Goal: Information Seeking & Learning: Learn about a topic

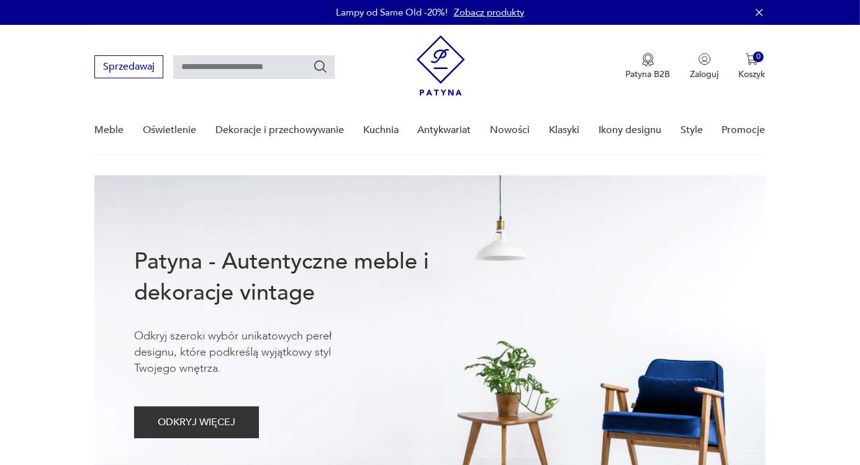
click at [174, 128] on link "Oświetlenie" at bounding box center [169, 130] width 53 height 48
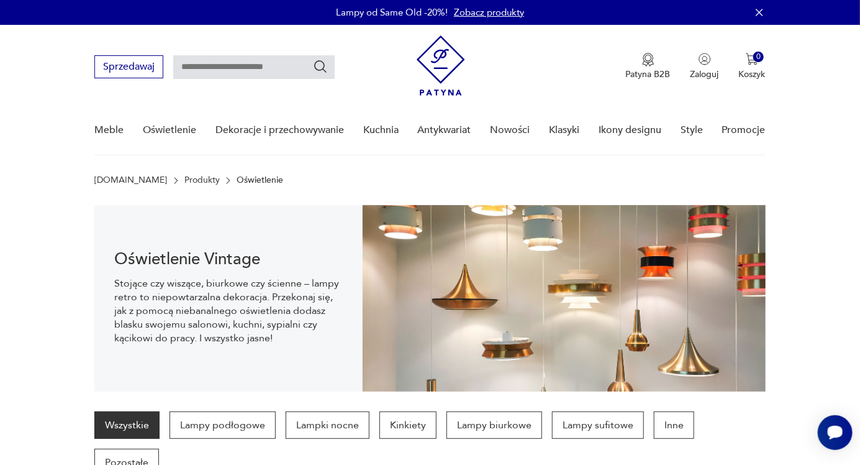
click at [346, 420] on p "Lampki nocne" at bounding box center [328, 424] width 84 height 27
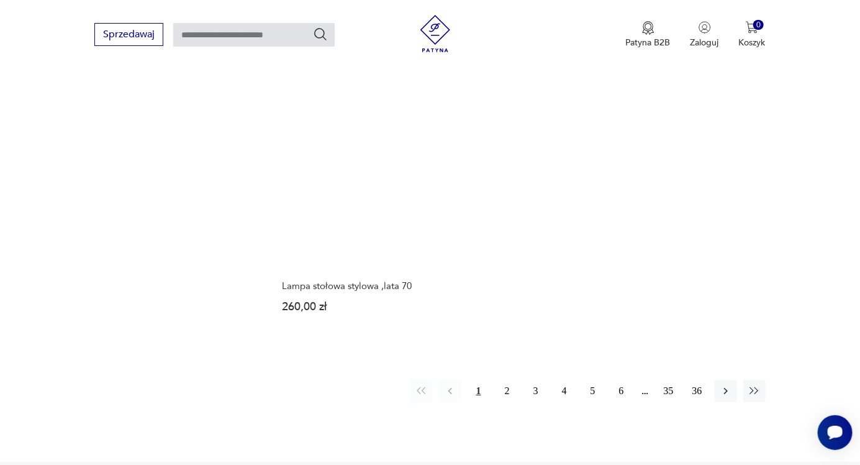
scroll to position [1722, 0]
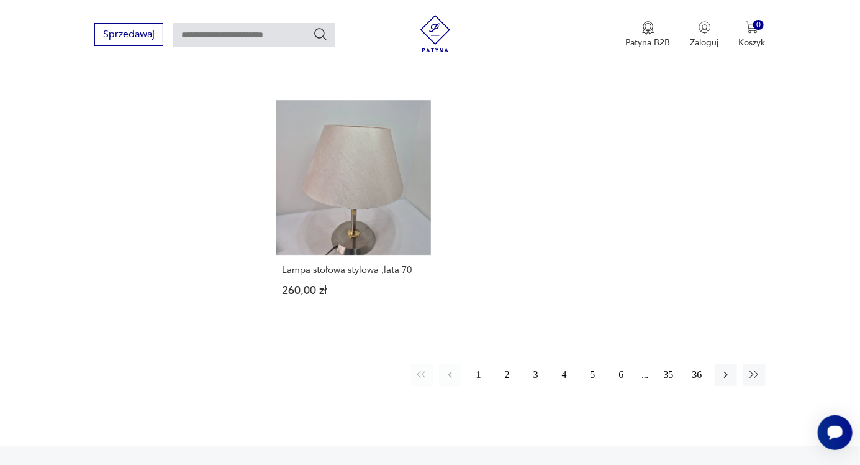
click at [725, 371] on icon "button" at bounding box center [726, 374] width 4 height 7
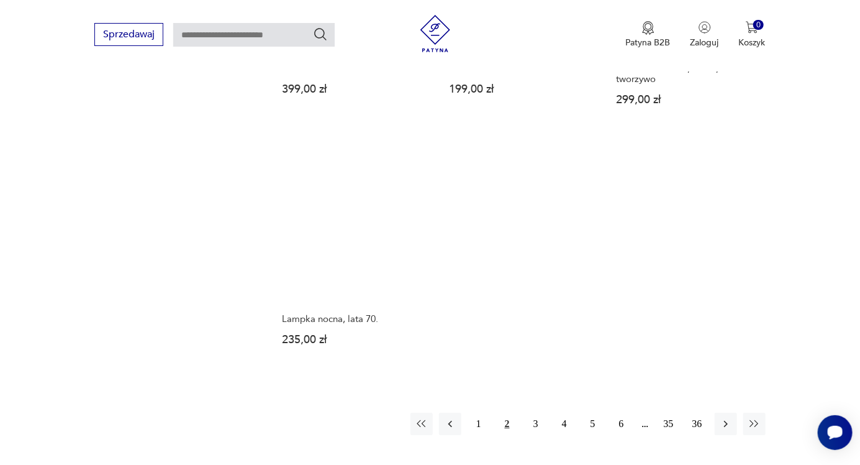
scroll to position [1697, 0]
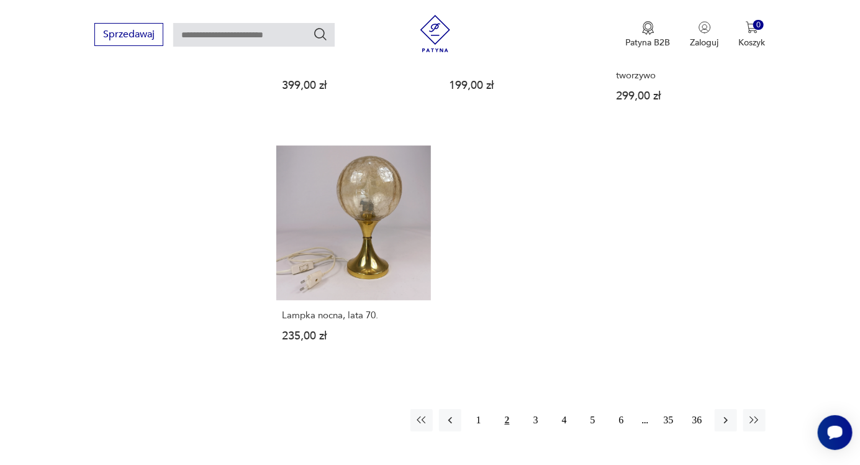
click at [730, 414] on icon "button" at bounding box center [726, 420] width 12 height 12
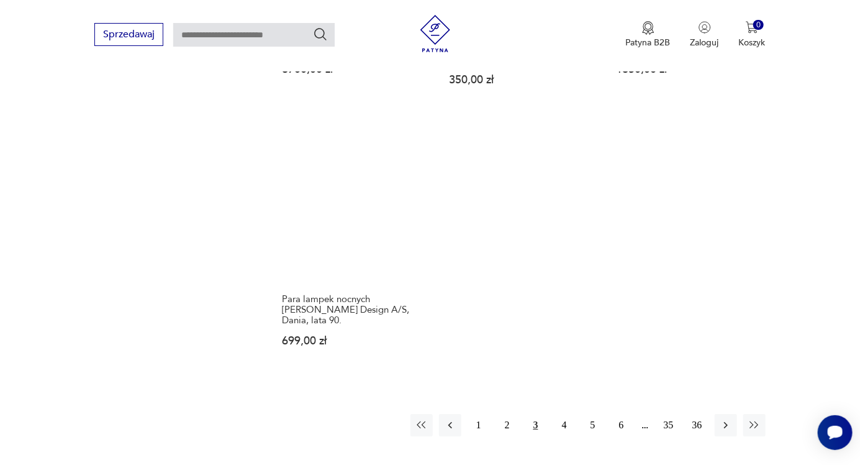
scroll to position [1704, 0]
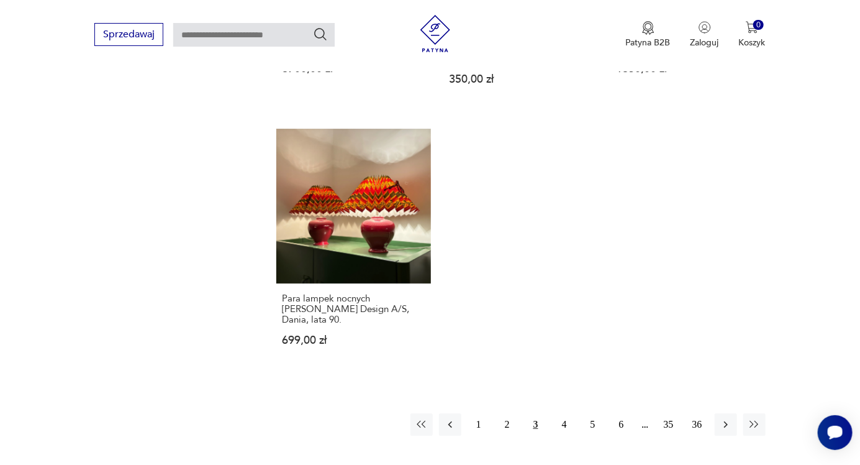
click at [728, 418] on icon "button" at bounding box center [726, 424] width 12 height 12
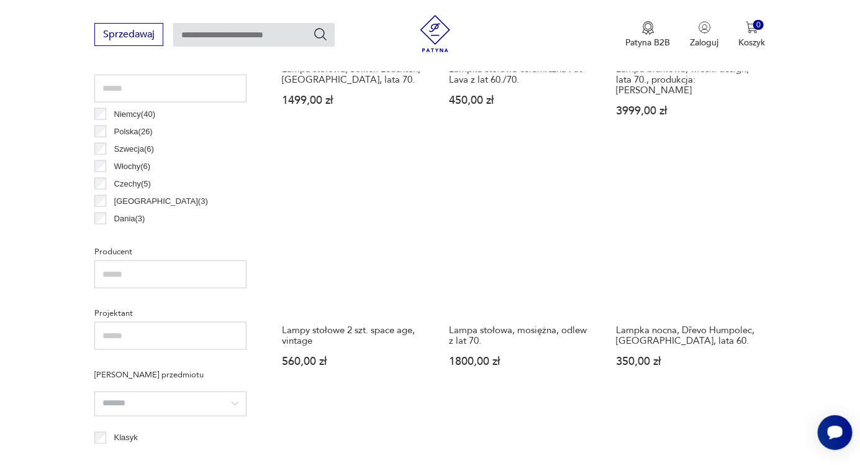
scroll to position [661, 0]
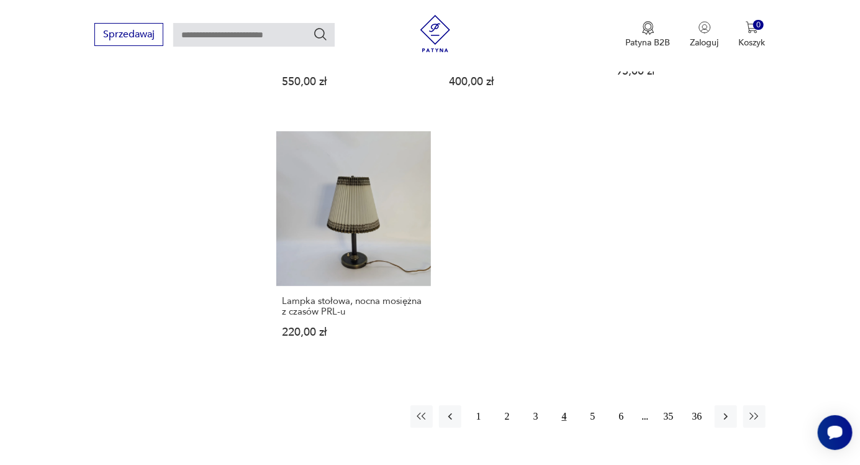
click at [725, 410] on icon "button" at bounding box center [726, 416] width 12 height 12
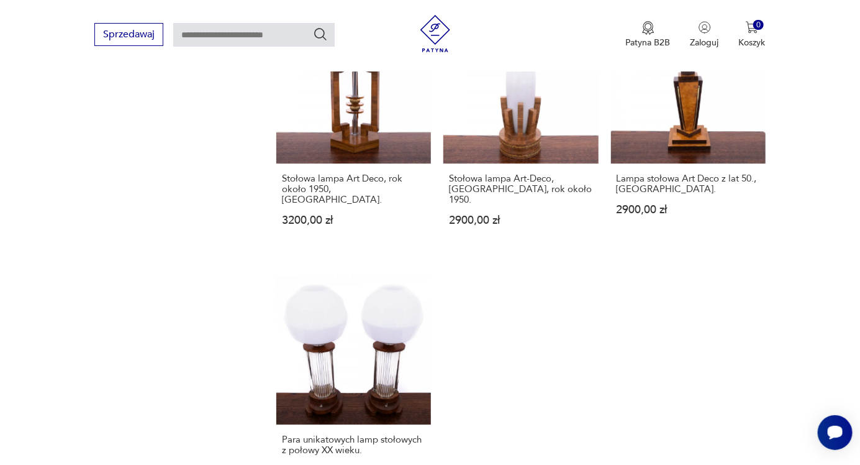
scroll to position [1600, 0]
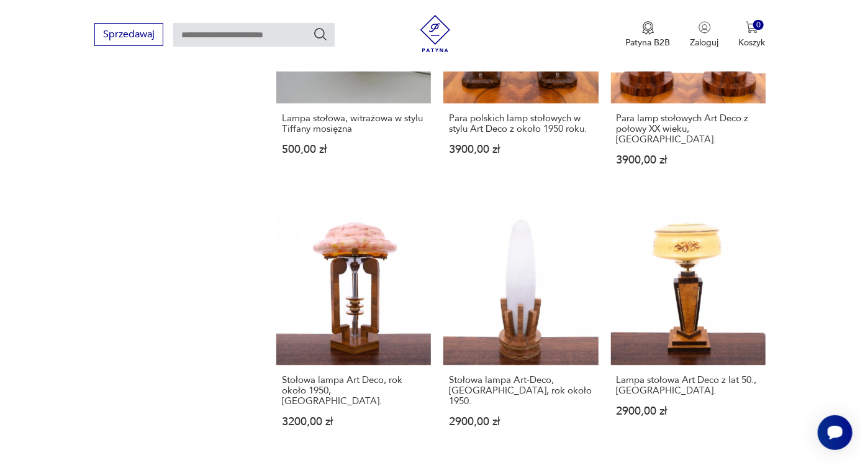
click at [538, 238] on link "Stołowa lampa Art-Deco, [GEOGRAPHIC_DATA], rok około 1950. 2900,00 zł" at bounding box center [520, 329] width 155 height 241
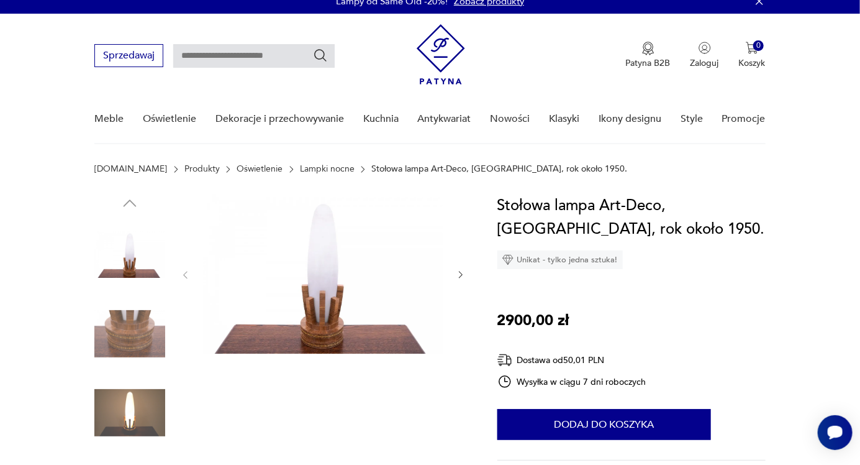
scroll to position [11, 0]
click at [463, 273] on icon "button" at bounding box center [461, 275] width 11 height 11
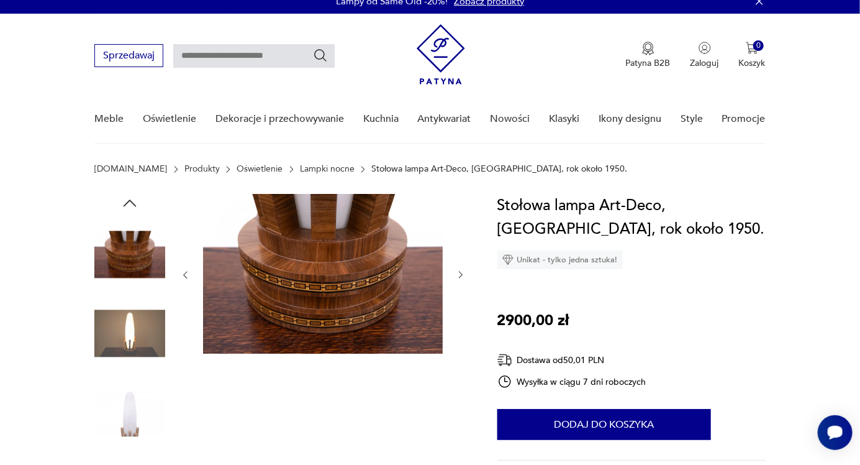
click at [461, 274] on icon "button" at bounding box center [461, 275] width 11 height 11
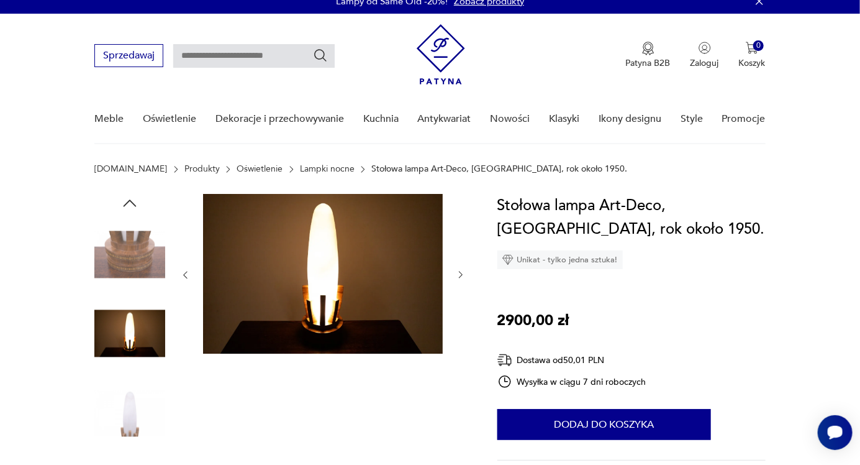
click at [461, 274] on icon "button" at bounding box center [461, 275] width 11 height 11
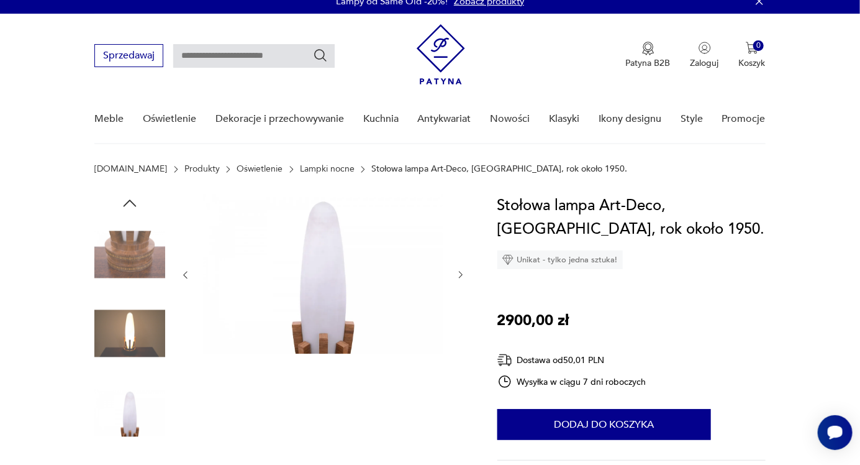
click at [462, 274] on icon "button" at bounding box center [461, 274] width 4 height 7
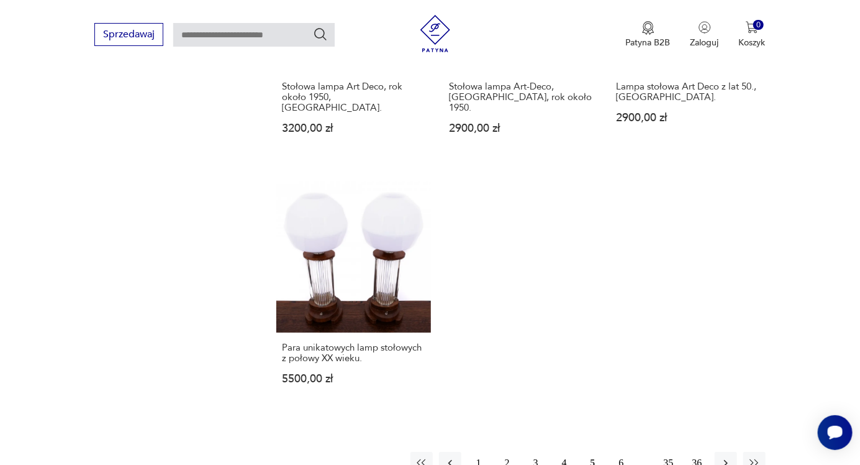
scroll to position [1692, 0]
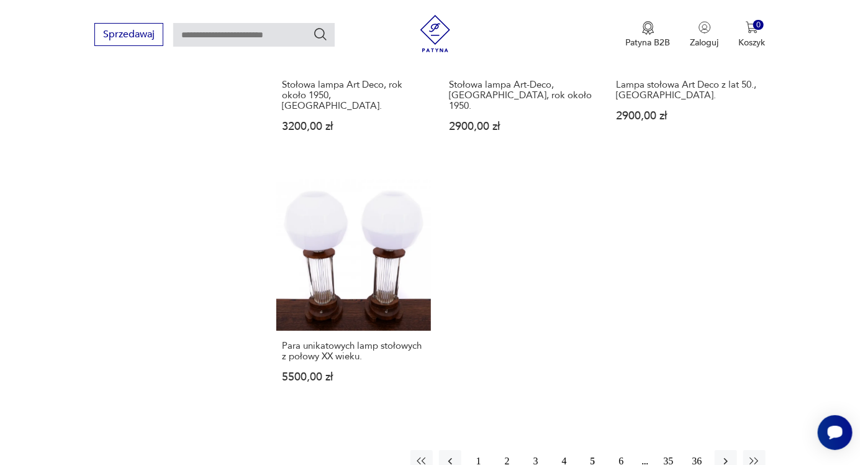
click at [728, 455] on icon "button" at bounding box center [726, 461] width 12 height 12
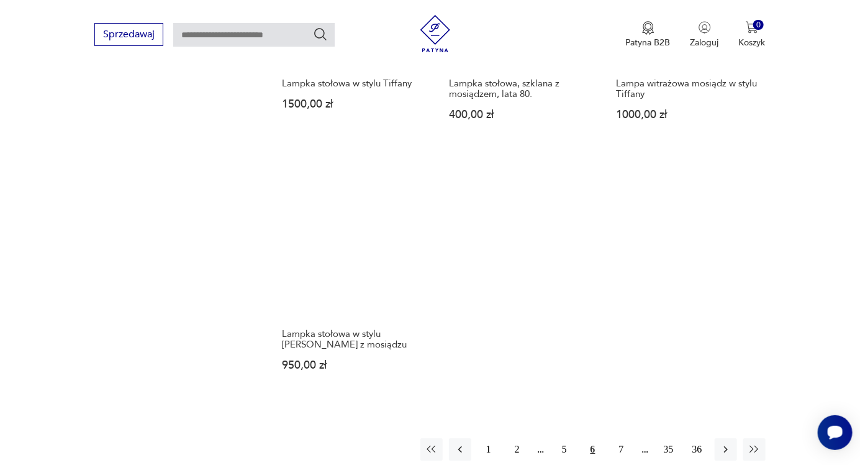
scroll to position [1698, 0]
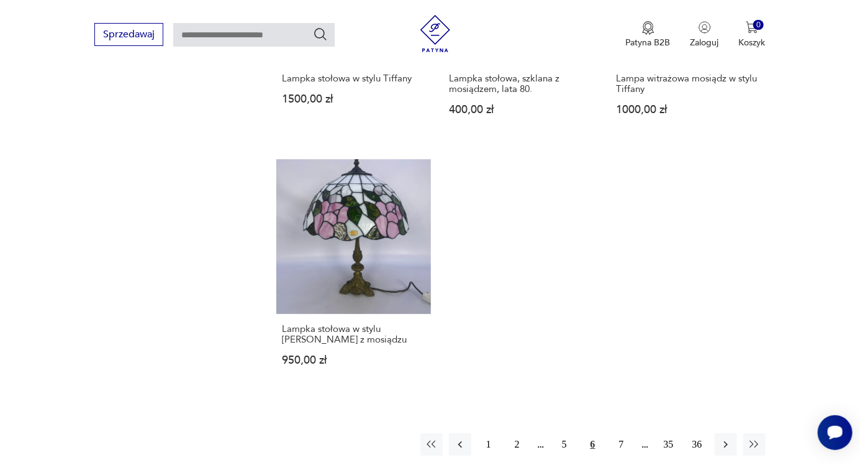
click at [730, 438] on icon "button" at bounding box center [726, 444] width 12 height 12
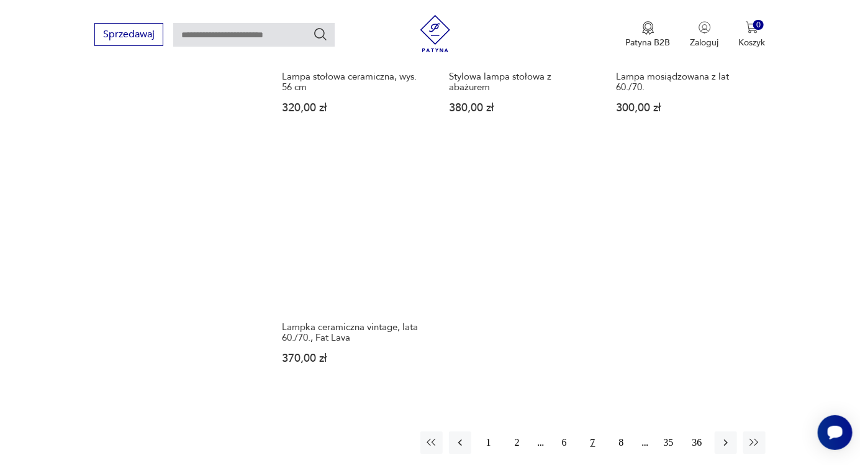
scroll to position [1734, 0]
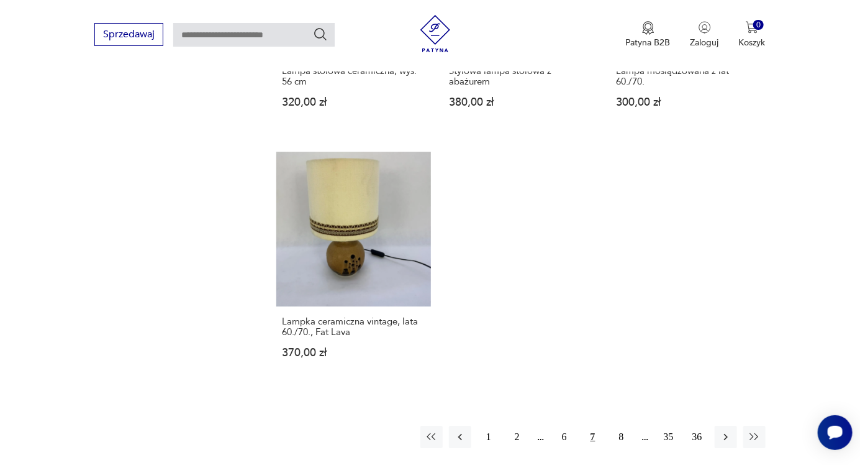
click at [732, 430] on icon "button" at bounding box center [726, 436] width 12 height 12
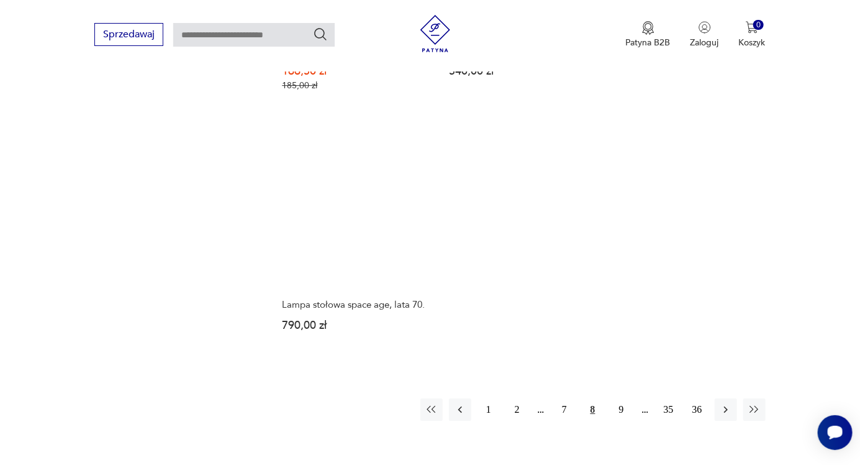
scroll to position [1728, 0]
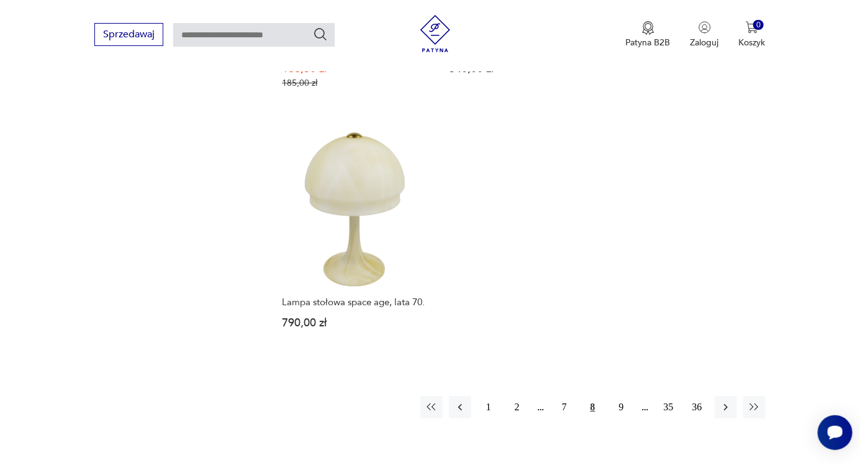
click at [725, 401] on icon "button" at bounding box center [726, 407] width 12 height 12
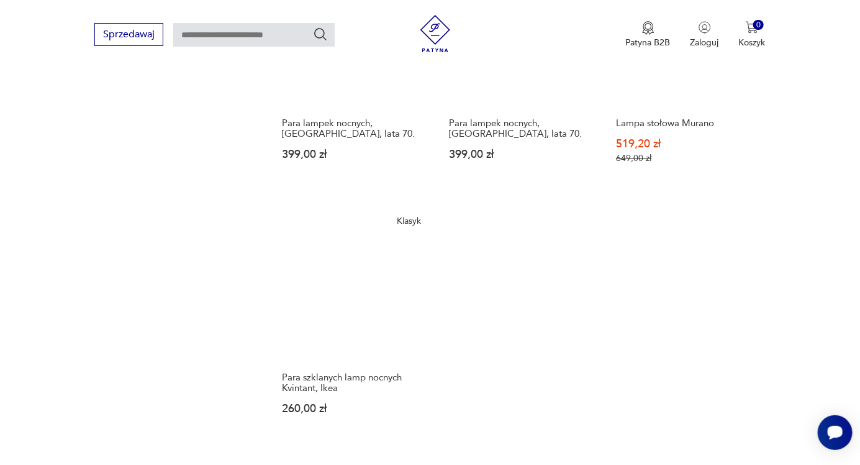
scroll to position [1658, 0]
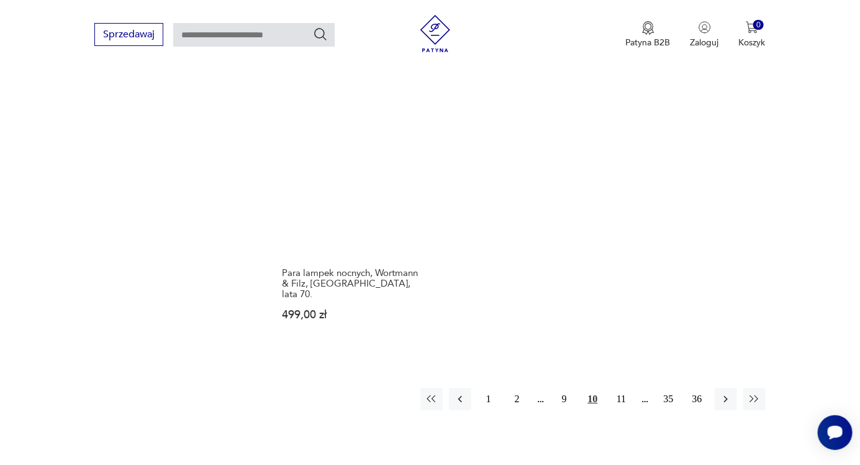
scroll to position [1735, 0]
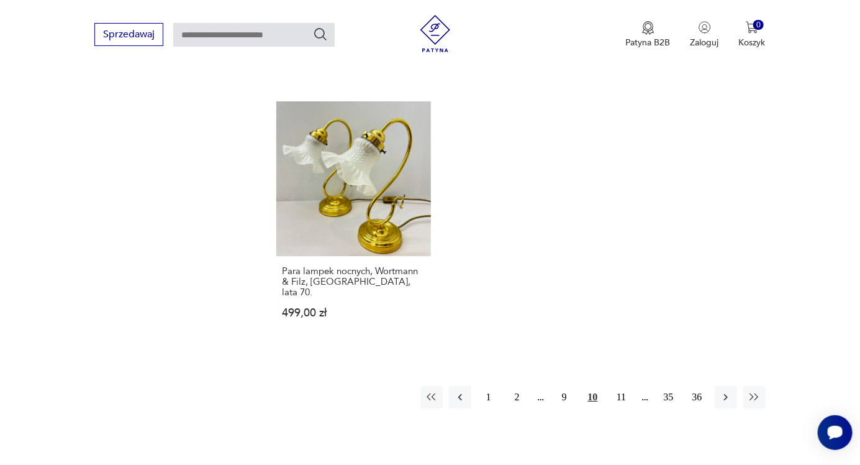
click at [727, 391] on icon "button" at bounding box center [726, 397] width 12 height 12
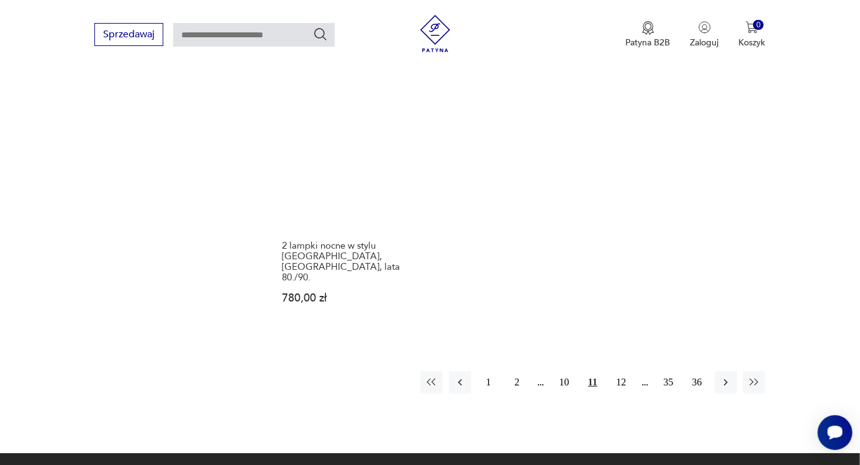
scroll to position [1797, 0]
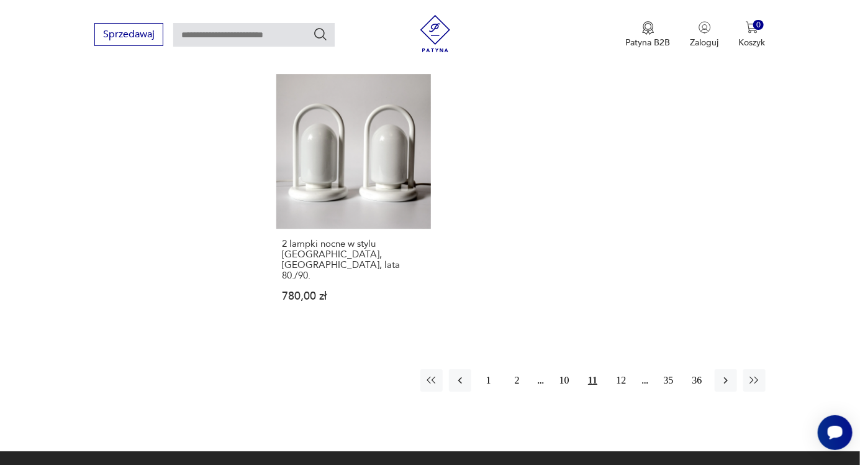
click at [730, 374] on icon "button" at bounding box center [726, 380] width 12 height 12
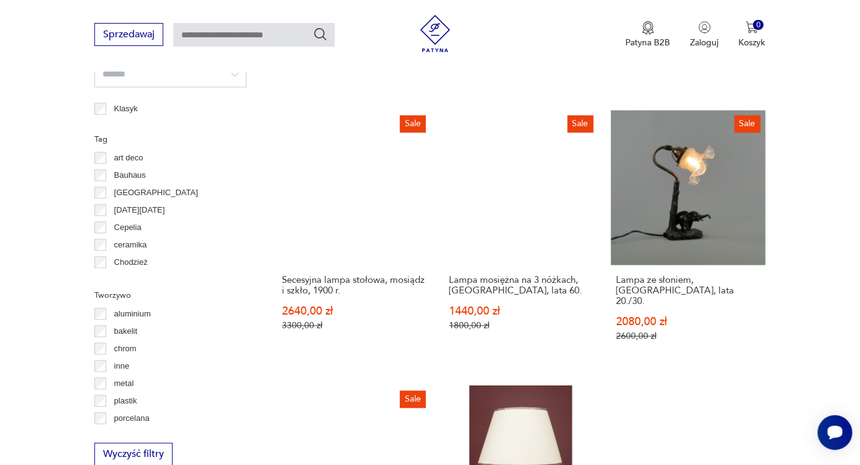
scroll to position [956, 0]
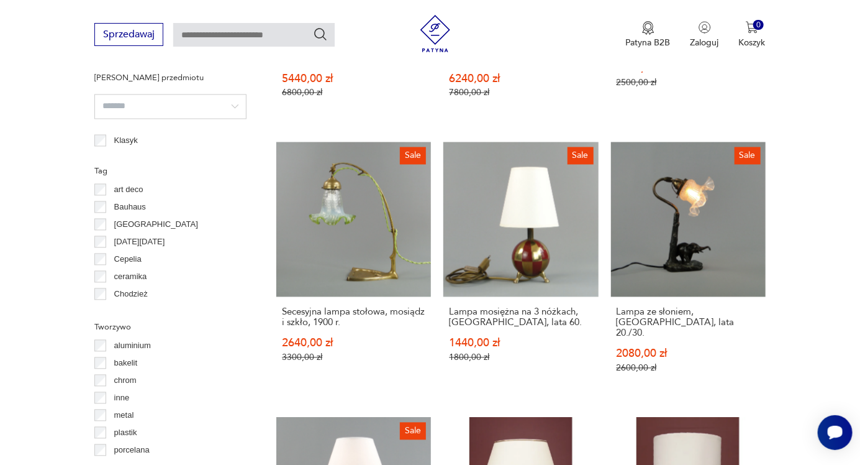
click at [552, 202] on link "Sale Lampa mosiężna na 3 nóżkach, [GEOGRAPHIC_DATA], lata 60. 1440,00 zł 1800,0…" at bounding box center [520, 269] width 155 height 255
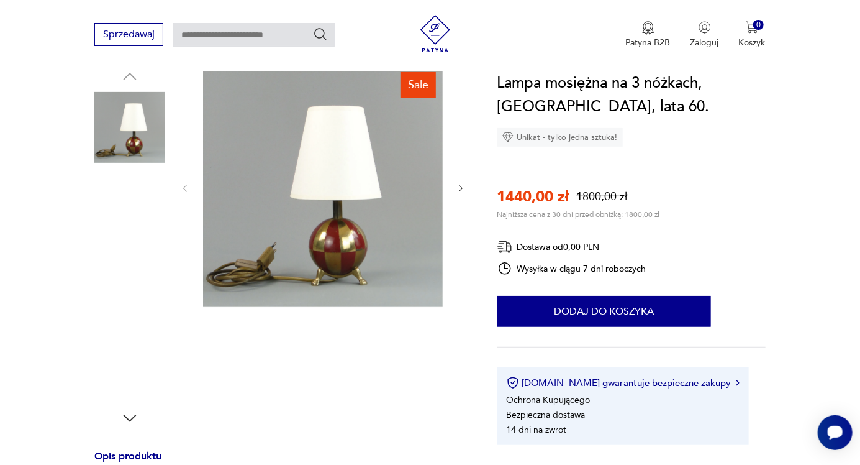
scroll to position [138, 0]
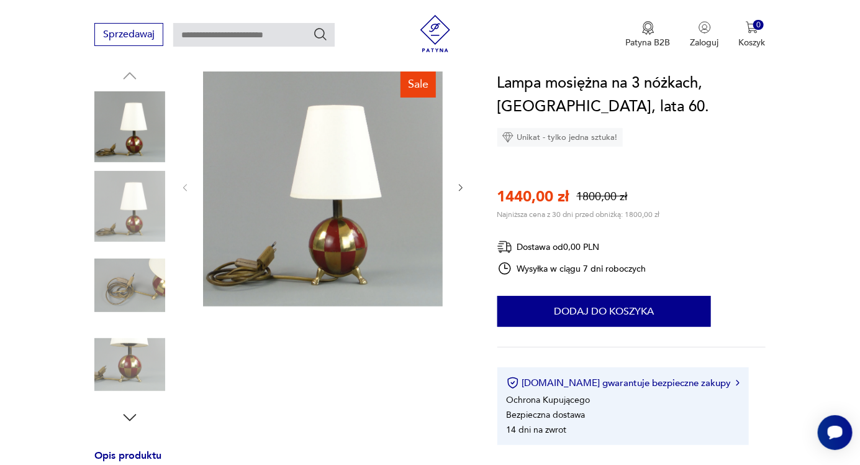
click at [463, 188] on icon "button" at bounding box center [461, 188] width 11 height 11
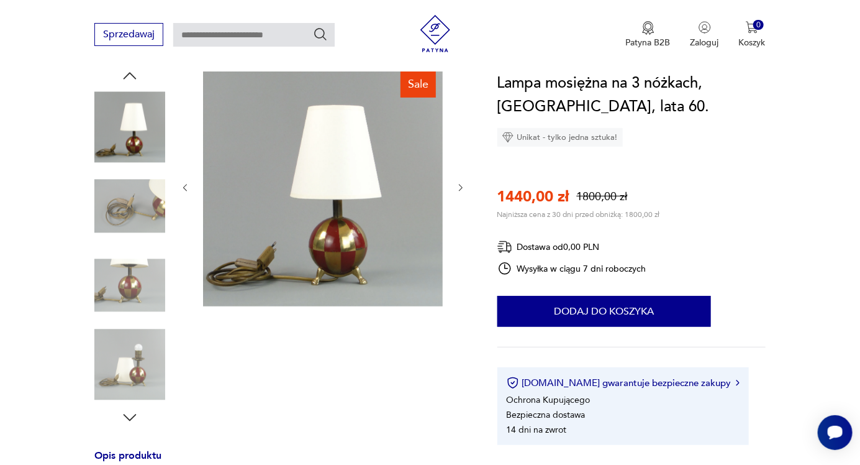
click at [462, 189] on icon "button" at bounding box center [461, 188] width 11 height 11
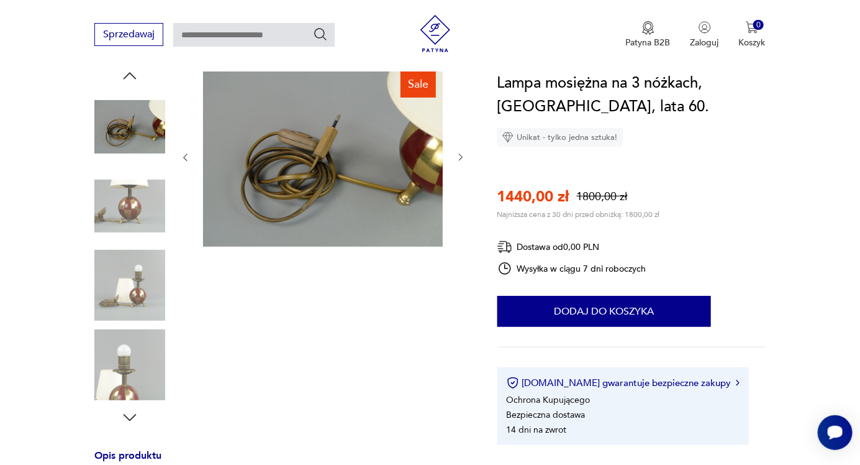
click at [461, 158] on icon "button" at bounding box center [461, 157] width 4 height 7
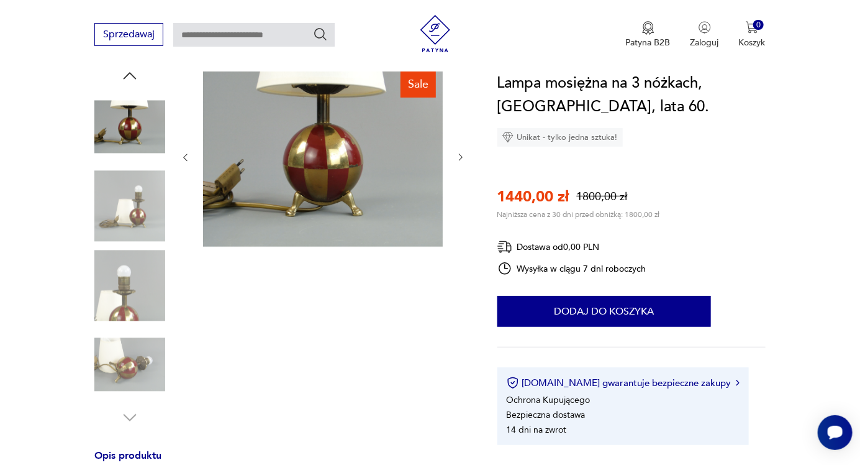
click at [461, 159] on icon "button" at bounding box center [461, 157] width 11 height 11
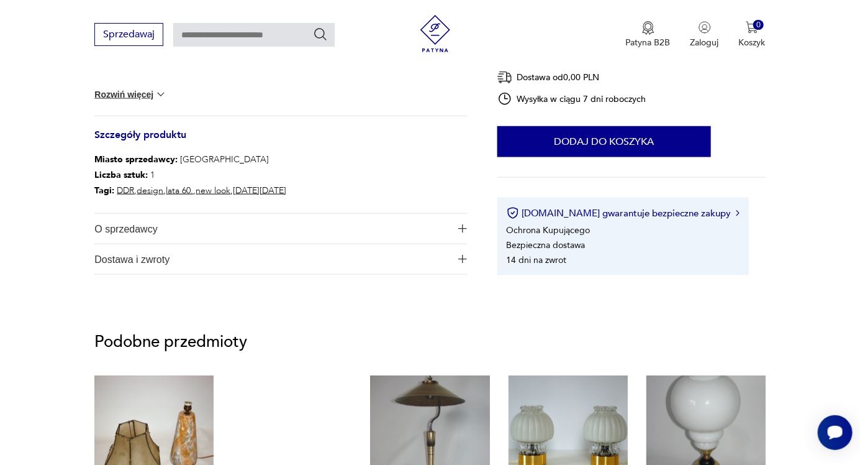
scroll to position [622, 0]
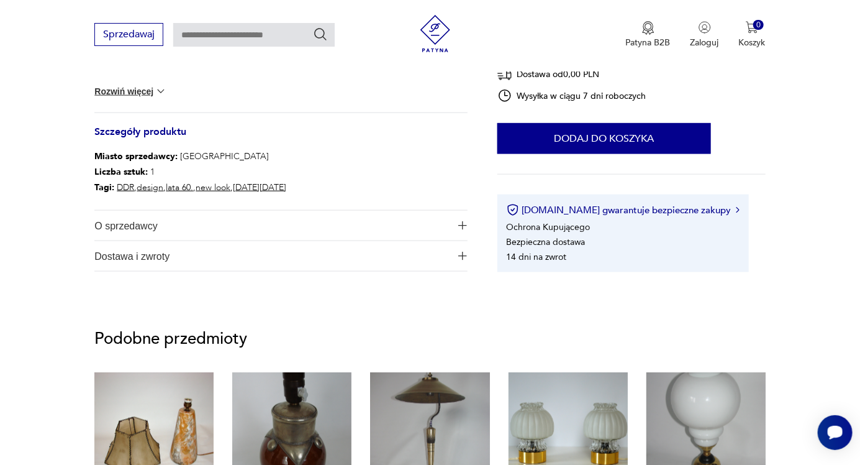
click at [424, 230] on span "O sprzedawcy" at bounding box center [272, 226] width 356 height 30
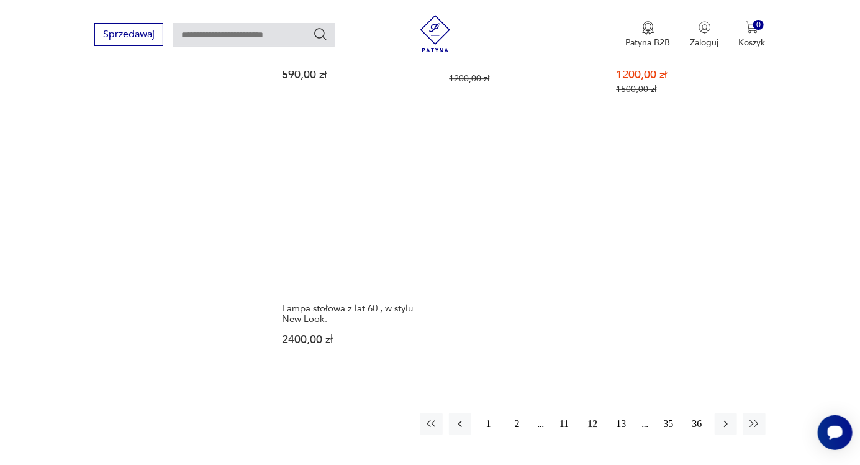
scroll to position [1776, 0]
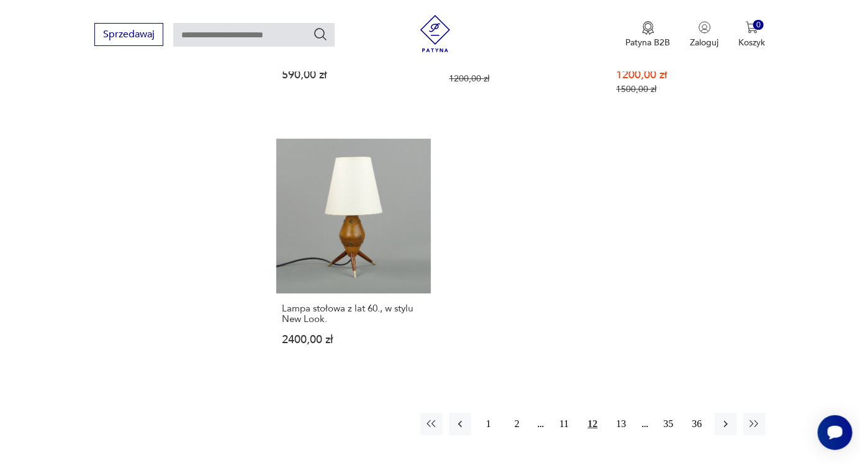
click at [731, 412] on button "button" at bounding box center [726, 423] width 22 height 22
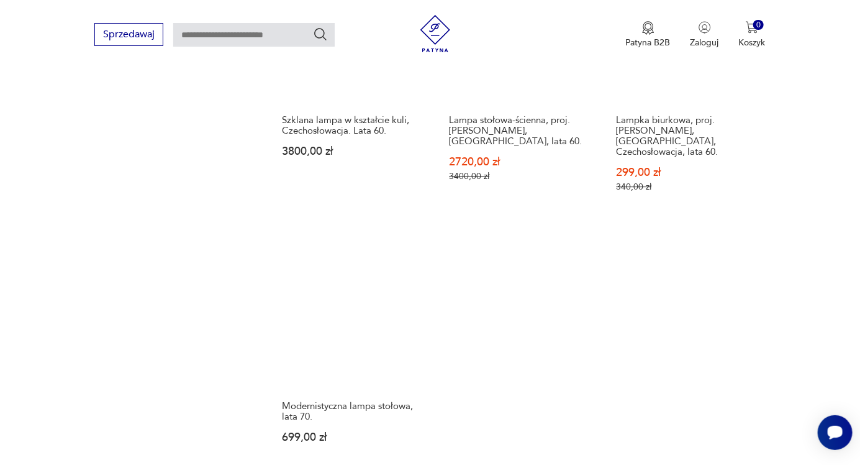
scroll to position [1636, 0]
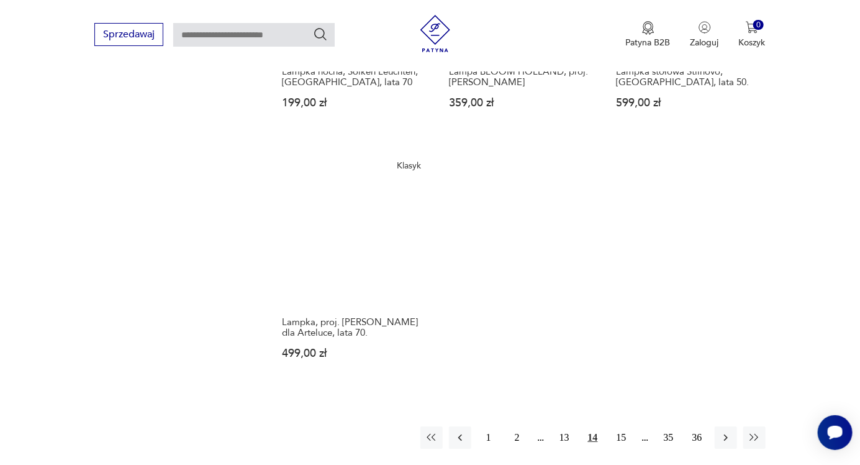
scroll to position [1690, 0]
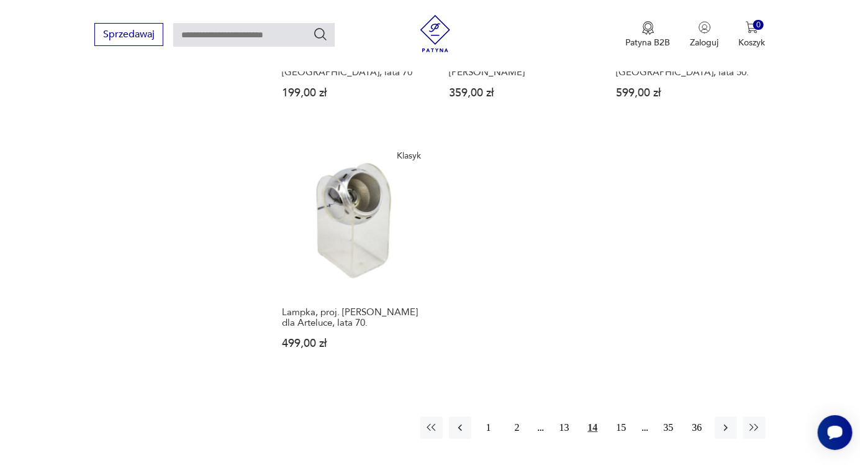
click at [725, 424] on icon "button" at bounding box center [726, 427] width 4 height 7
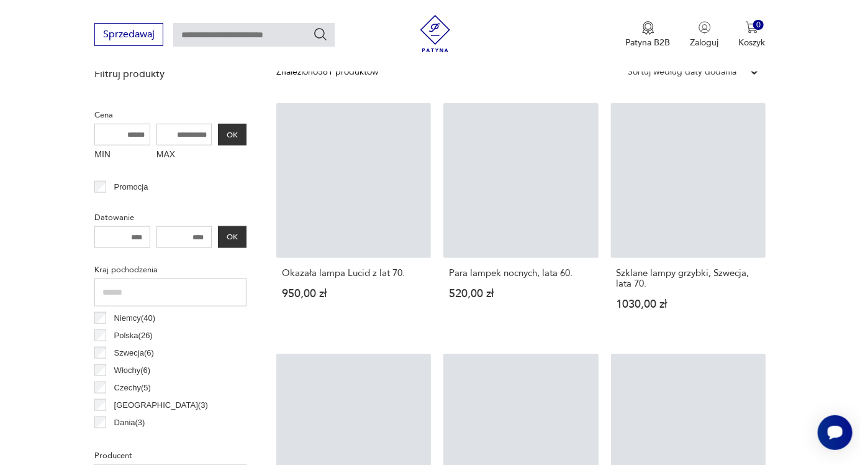
scroll to position [293, 0]
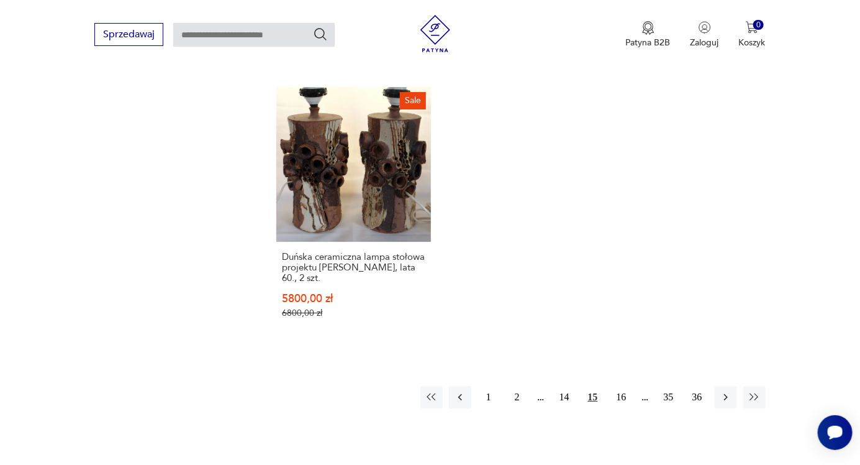
click at [731, 391] on icon "button" at bounding box center [726, 397] width 12 height 12
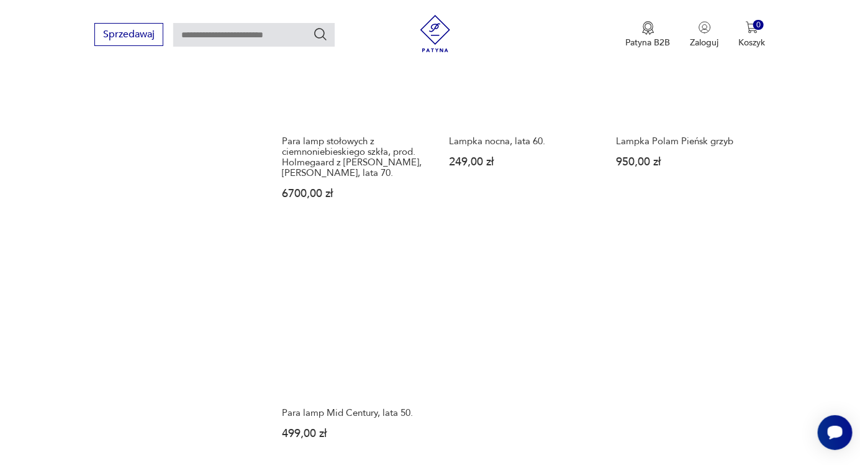
scroll to position [1632, 0]
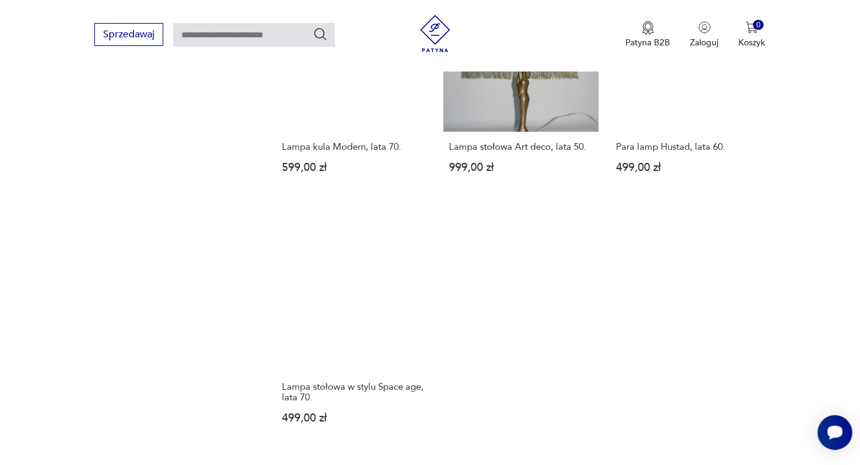
scroll to position [1632, 0]
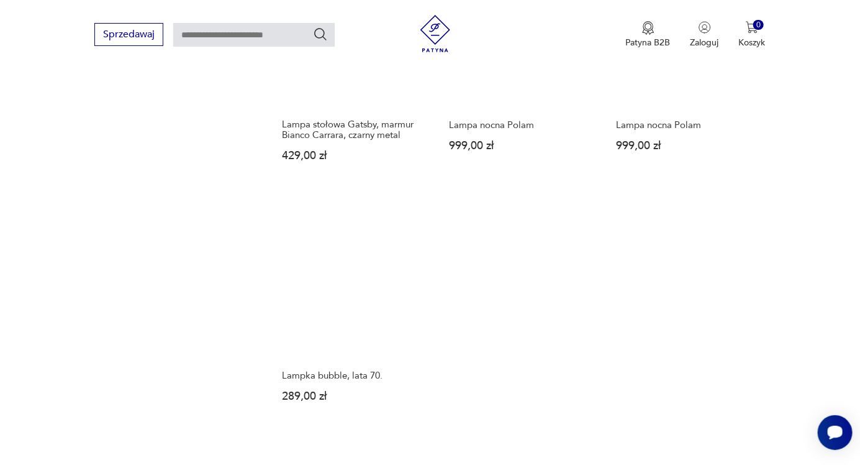
scroll to position [1673, 0]
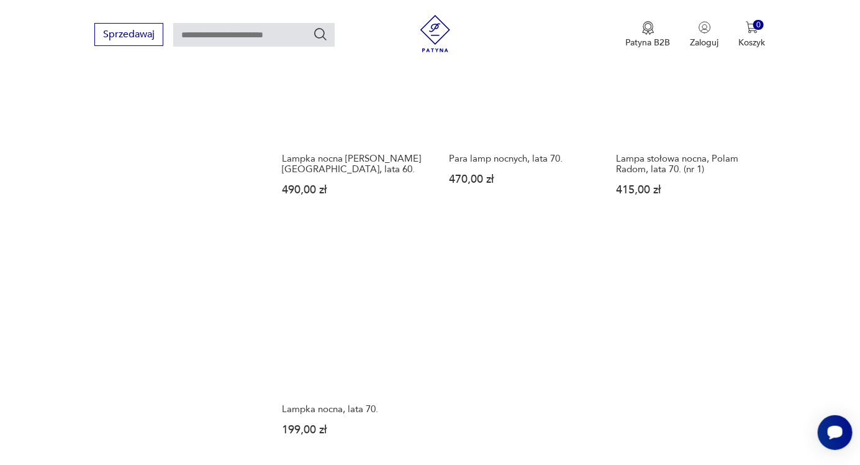
scroll to position [1589, 0]
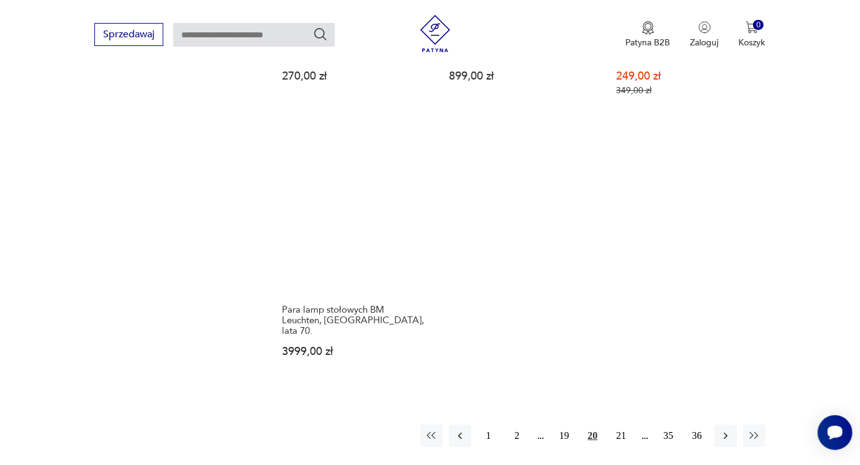
scroll to position [1715, 0]
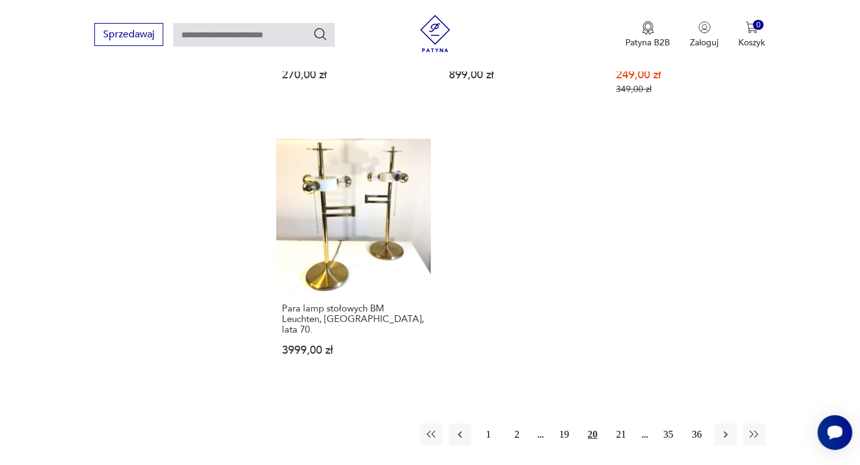
click at [730, 428] on icon "button" at bounding box center [726, 434] width 12 height 12
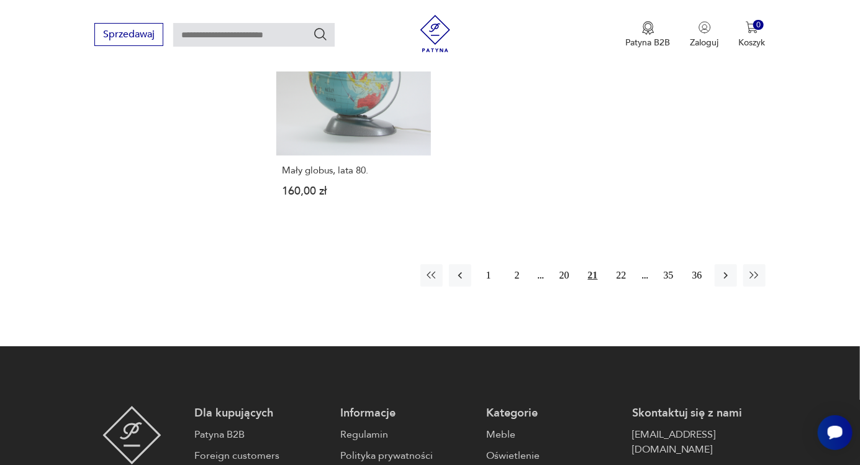
scroll to position [1811, 0]
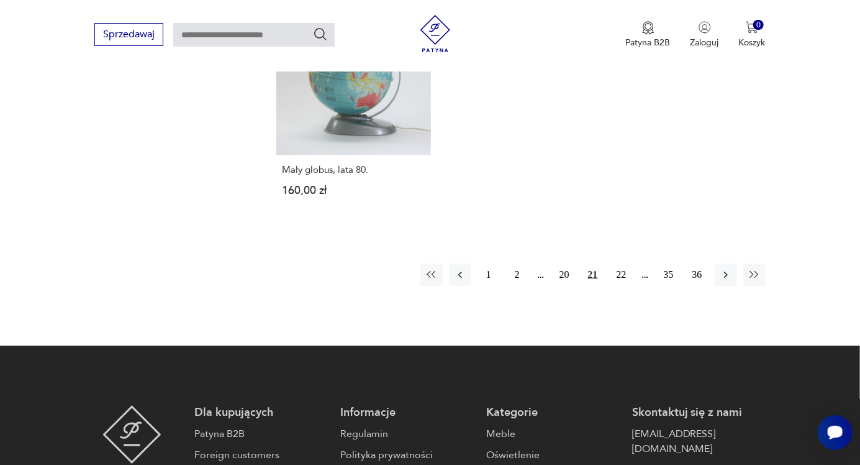
click at [731, 268] on icon "button" at bounding box center [726, 274] width 12 height 12
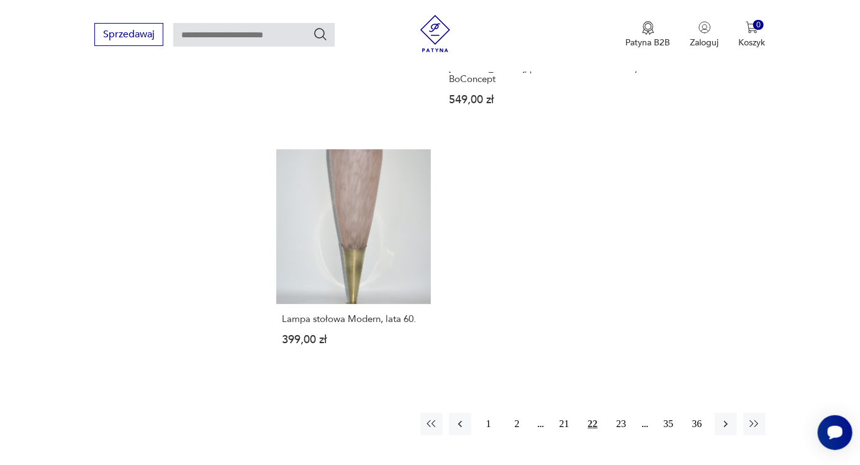
scroll to position [1750, 0]
click at [729, 414] on icon "button" at bounding box center [726, 420] width 12 height 12
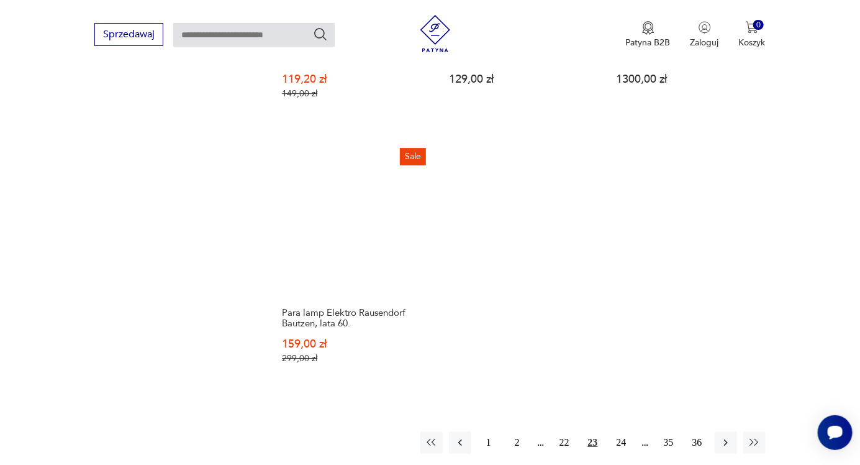
scroll to position [1720, 0]
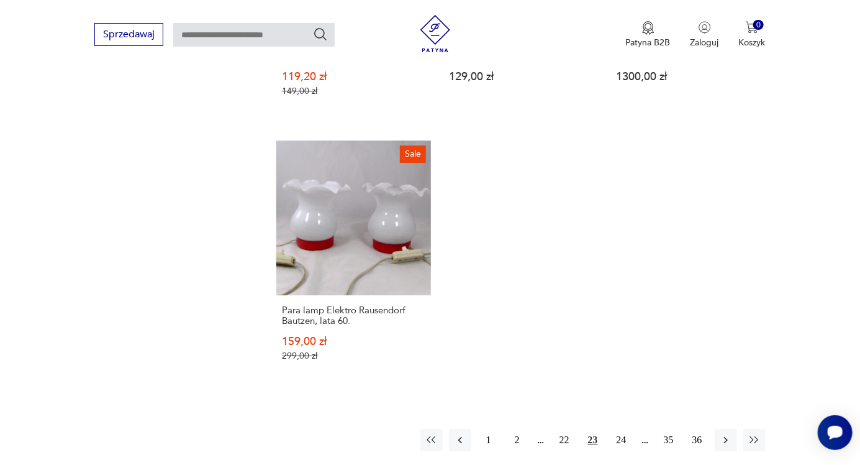
click at [730, 433] on icon "button" at bounding box center [726, 439] width 12 height 12
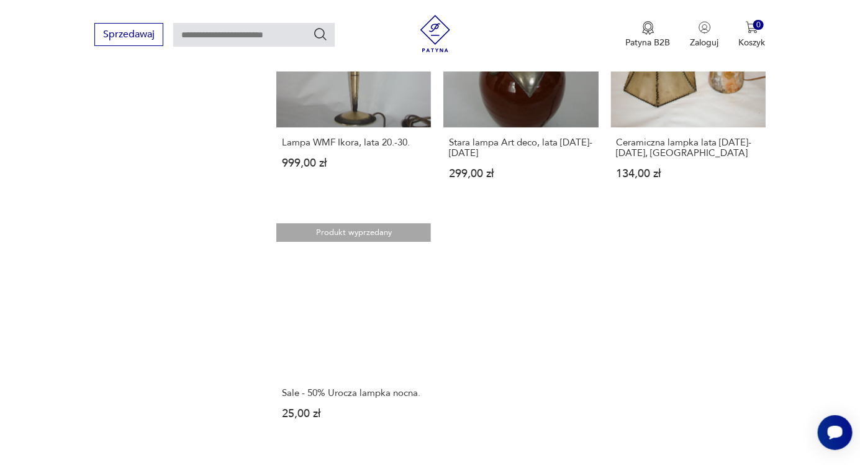
scroll to position [1610, 0]
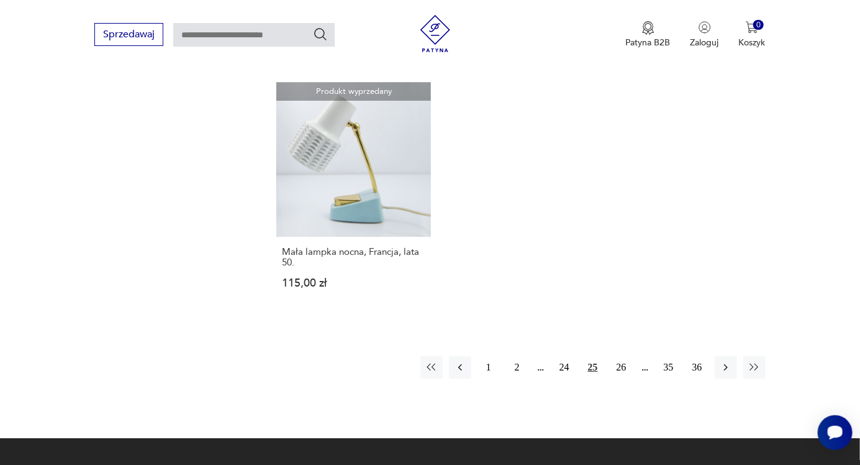
scroll to position [1751, 0]
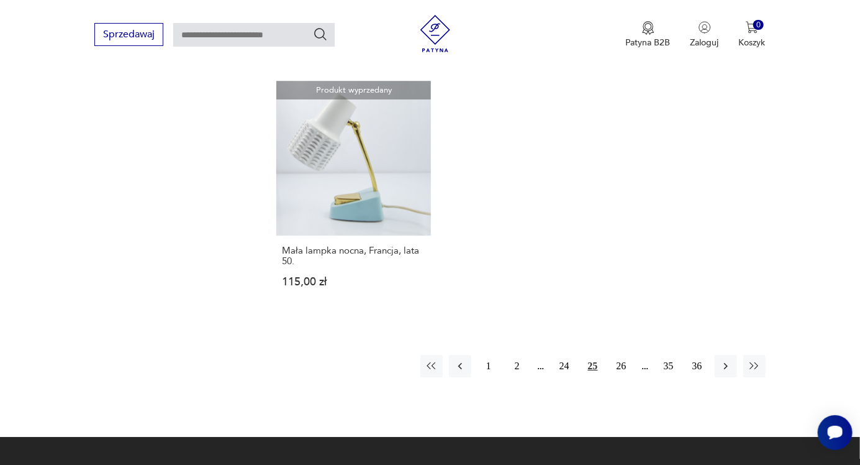
click at [730, 360] on icon "button" at bounding box center [726, 366] width 12 height 12
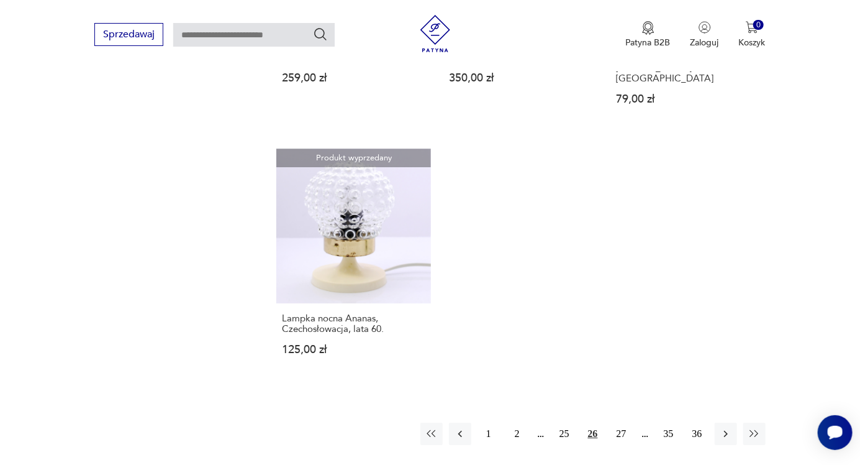
scroll to position [1687, 0]
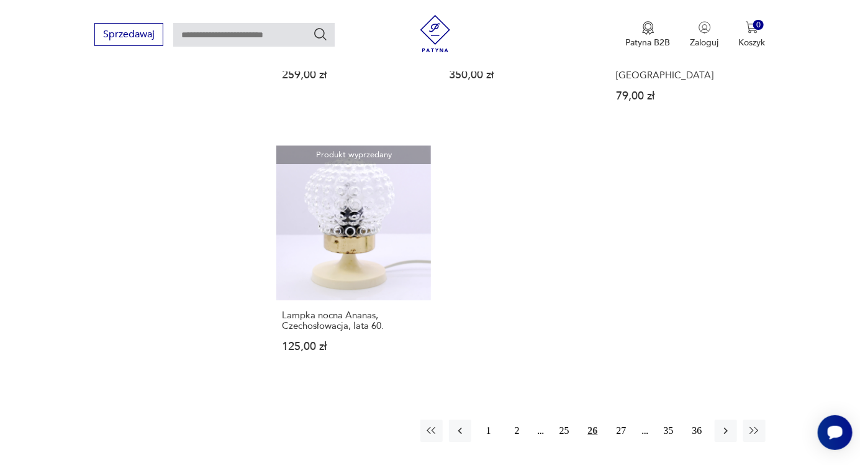
click at [725, 424] on icon "button" at bounding box center [726, 430] width 12 height 12
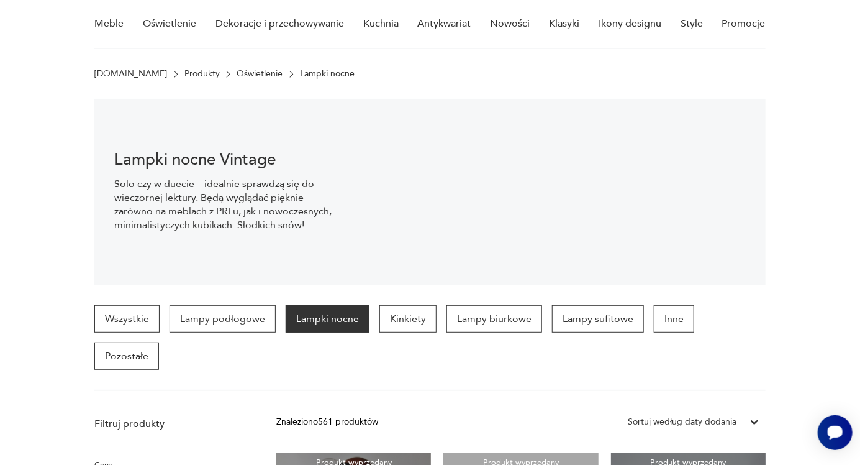
scroll to position [107, 0]
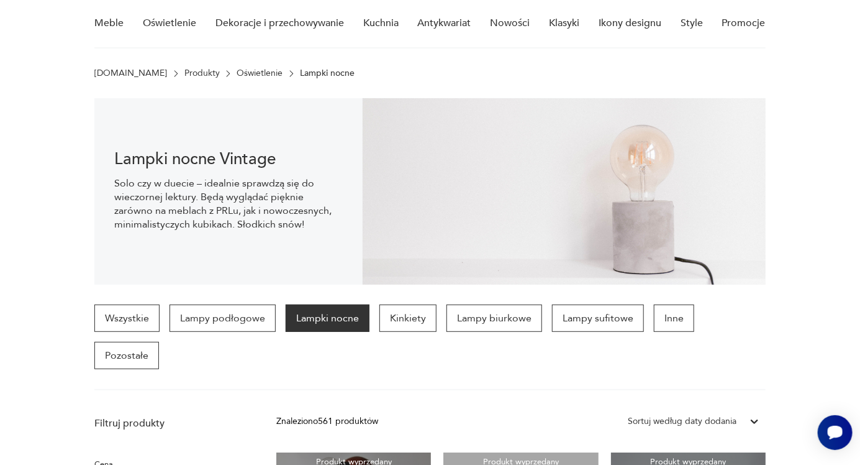
click at [507, 313] on p "Lampy biurkowe" at bounding box center [495, 317] width 96 height 27
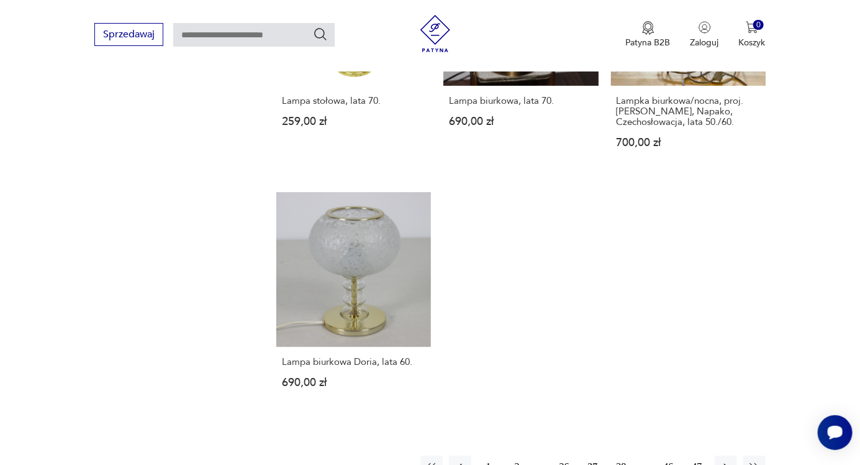
scroll to position [1674, 0]
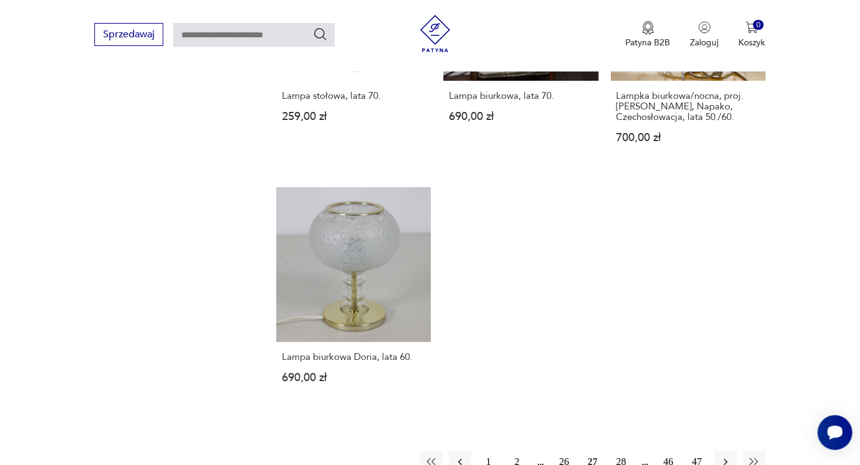
click at [730, 455] on icon "button" at bounding box center [726, 461] width 12 height 12
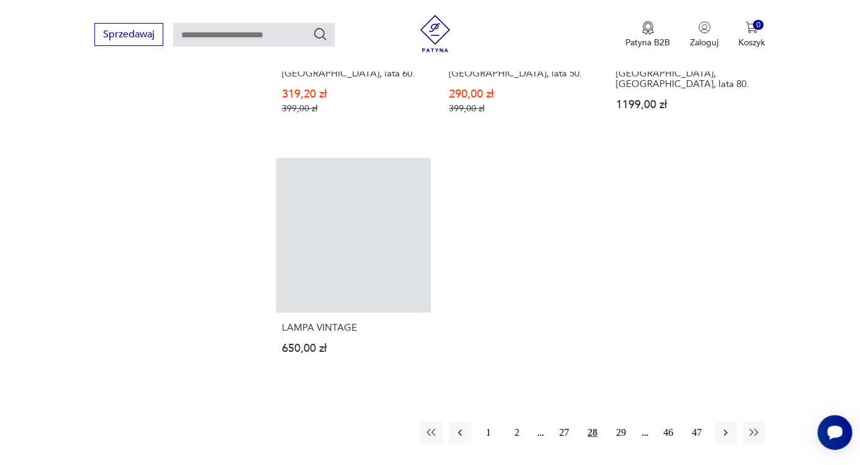
scroll to position [1690, 0]
click at [496, 420] on button "1" at bounding box center [489, 431] width 22 height 22
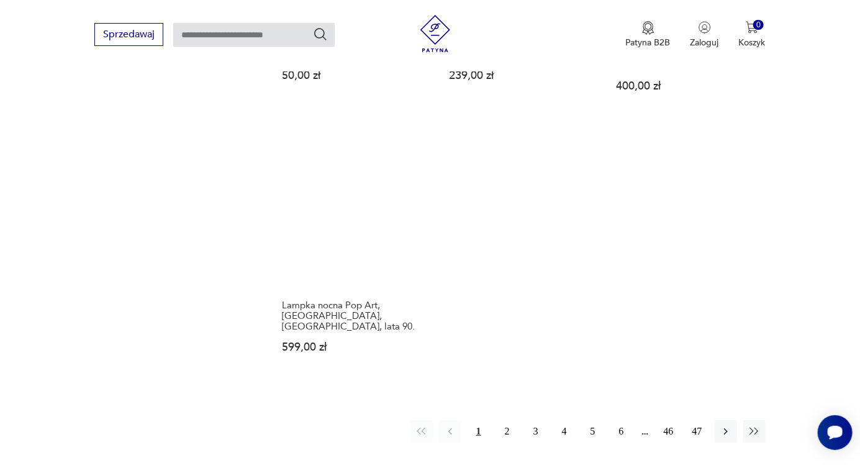
scroll to position [1741, 0]
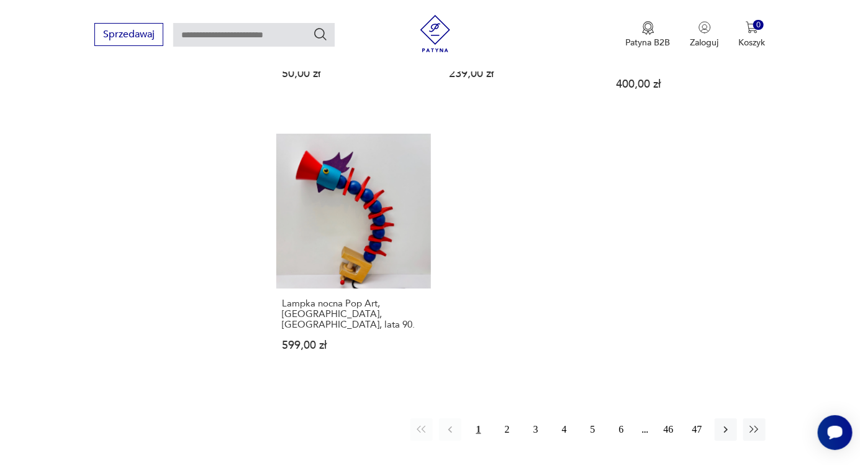
click at [731, 423] on icon "button" at bounding box center [726, 429] width 12 height 12
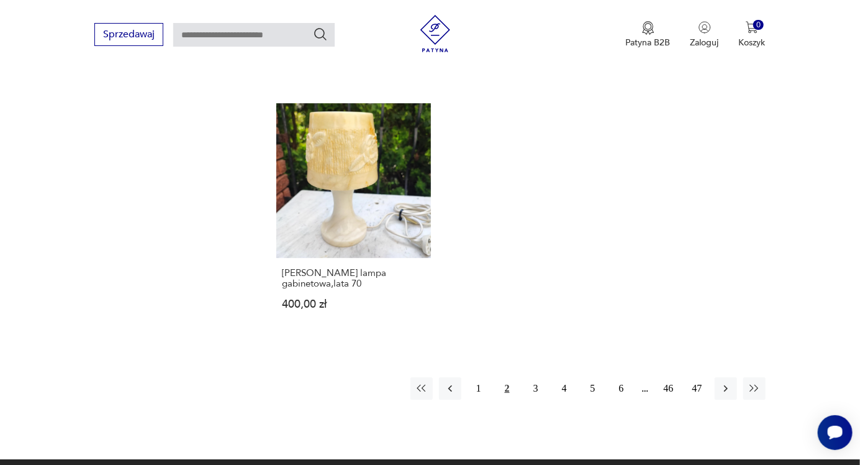
scroll to position [1743, 0]
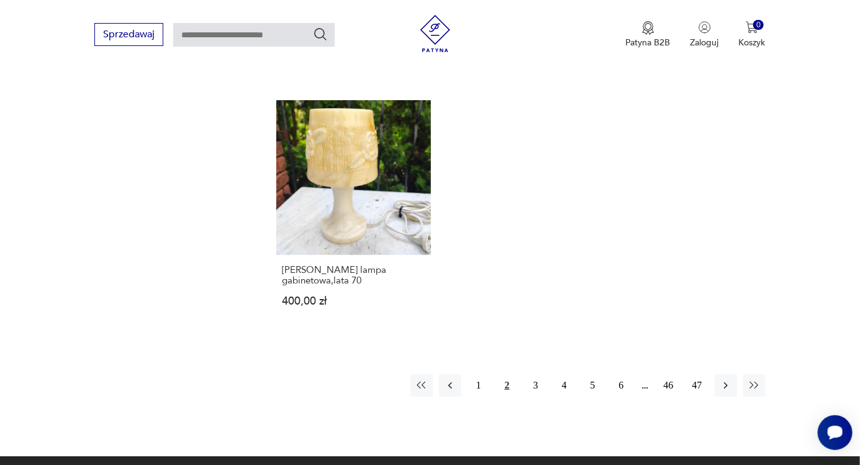
click at [735, 374] on button "button" at bounding box center [726, 385] width 22 height 22
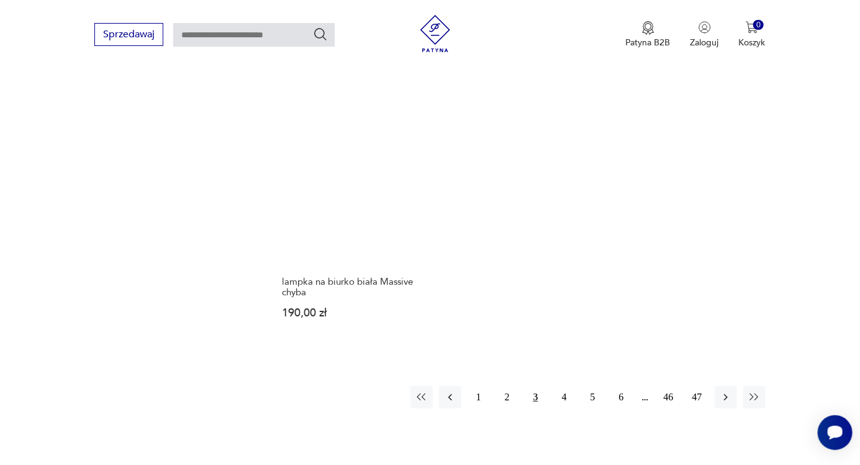
scroll to position [1760, 0]
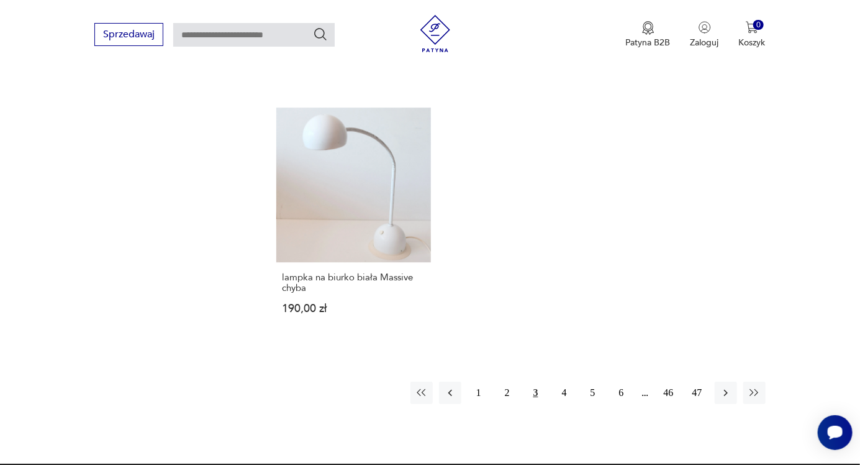
click at [732, 386] on icon "button" at bounding box center [726, 392] width 12 height 12
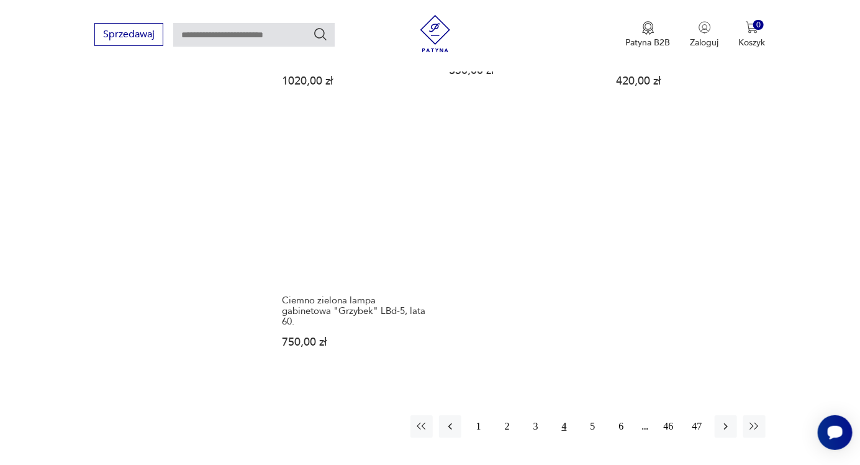
scroll to position [1766, 0]
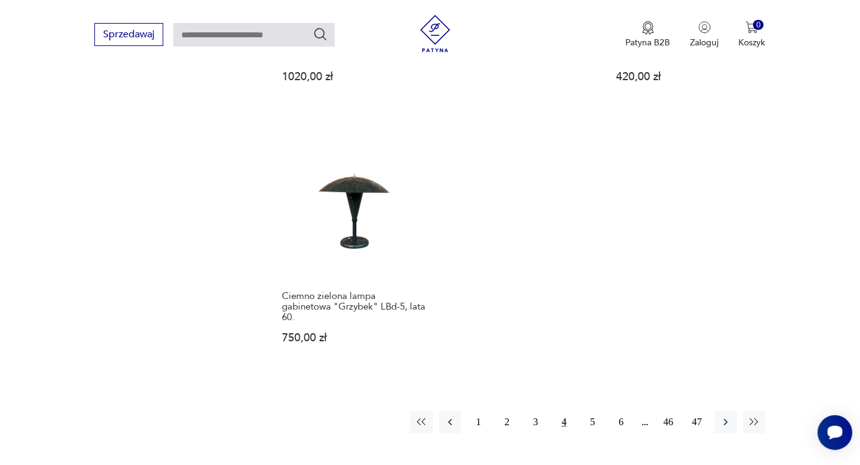
click at [731, 415] on icon "button" at bounding box center [726, 421] width 12 height 12
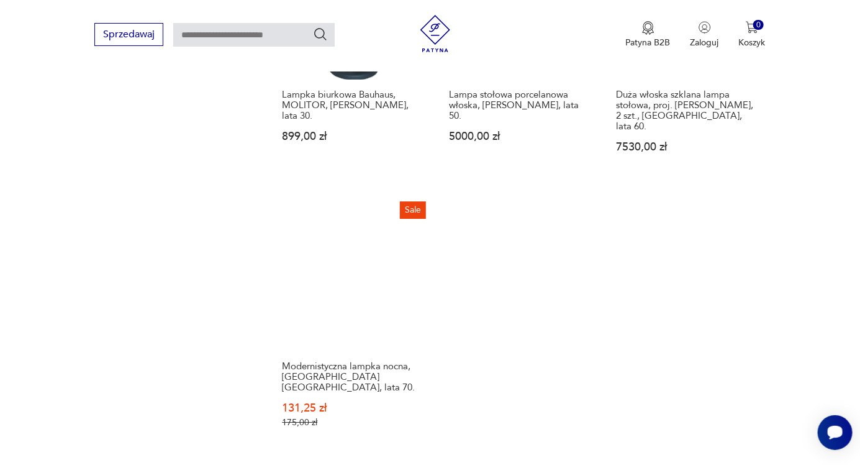
scroll to position [1757, 0]
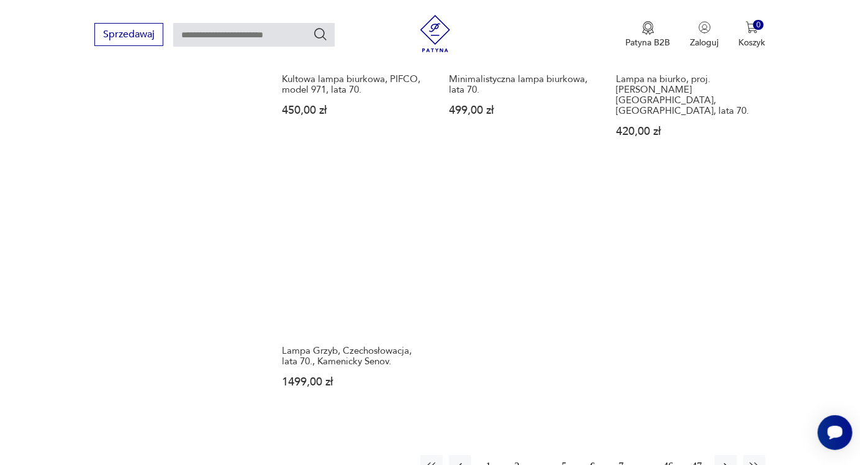
scroll to position [1750, 0]
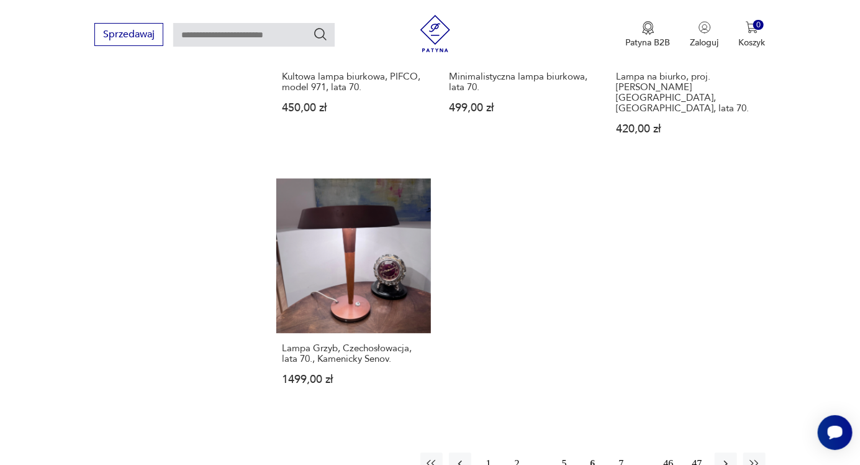
click at [735, 452] on button "button" at bounding box center [726, 463] width 22 height 22
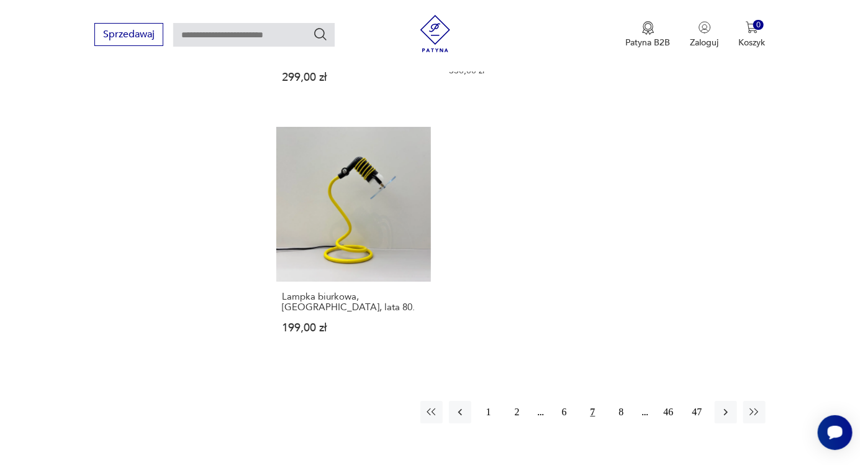
scroll to position [1774, 0]
click at [735, 399] on button "button" at bounding box center [726, 410] width 22 height 22
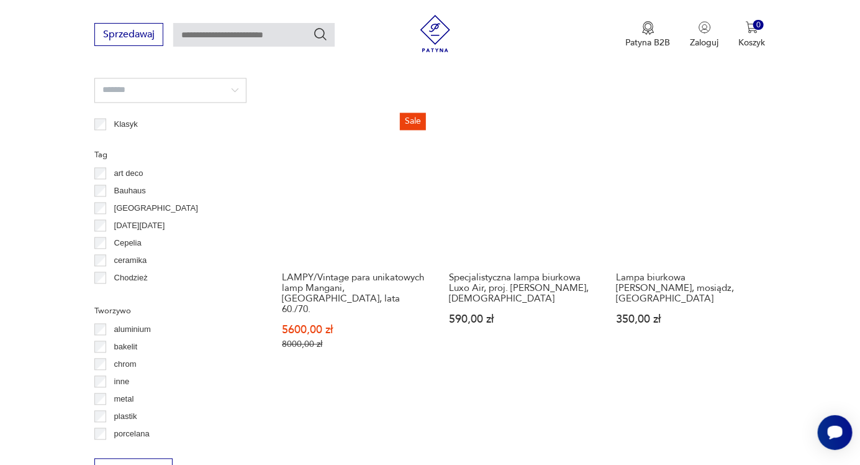
scroll to position [293, 0]
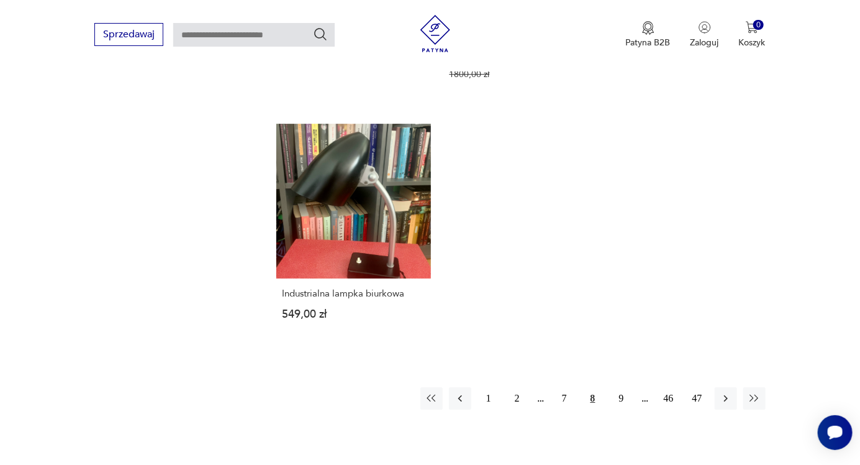
click at [735, 387] on button "button" at bounding box center [726, 398] width 22 height 22
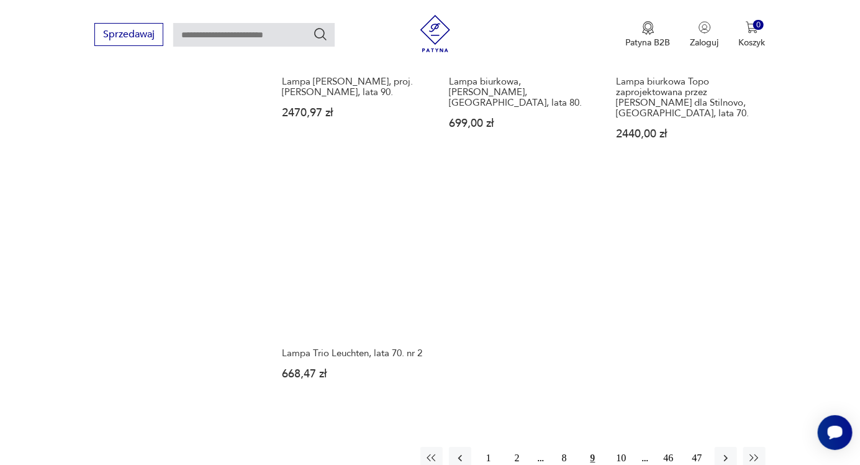
scroll to position [1711, 0]
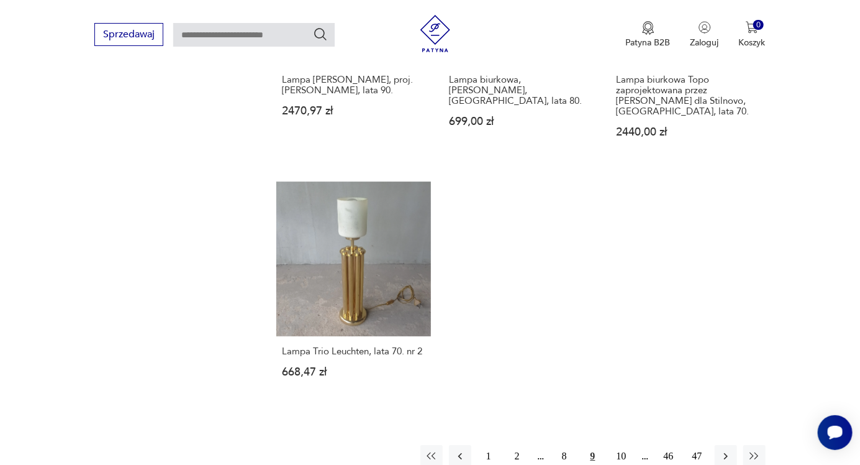
click at [731, 450] on icon "button" at bounding box center [726, 456] width 12 height 12
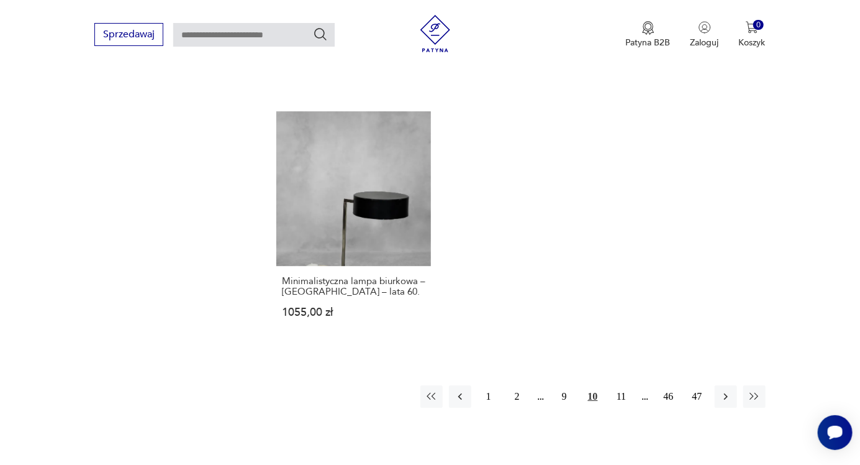
scroll to position [1763, 0]
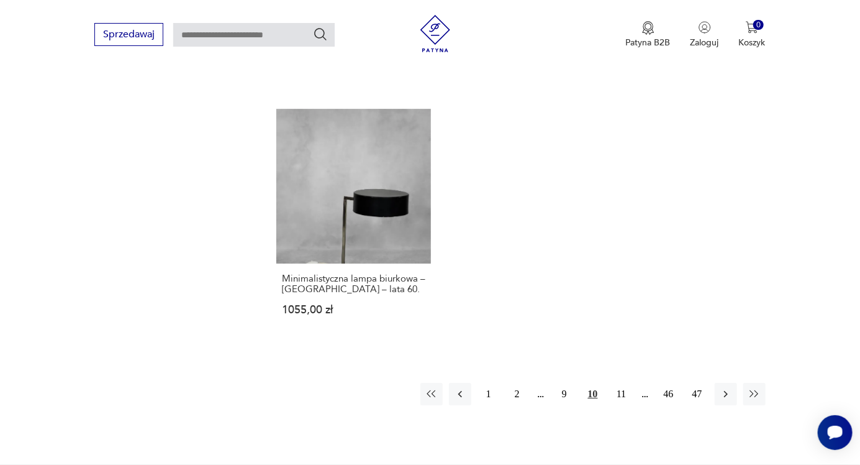
click at [732, 388] on icon "button" at bounding box center [726, 394] width 12 height 12
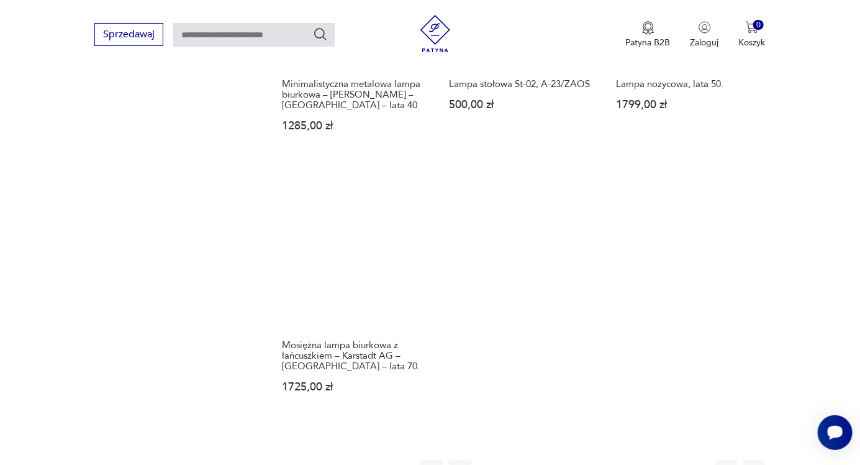
scroll to position [1683, 0]
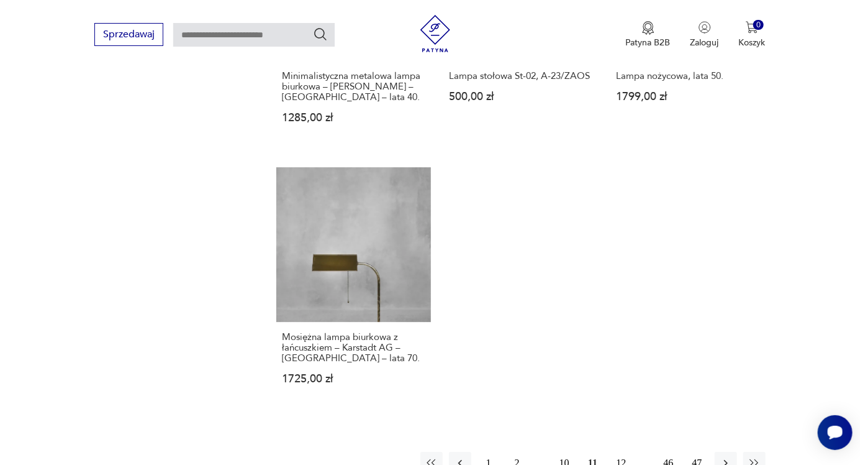
click at [730, 456] on icon "button" at bounding box center [726, 462] width 12 height 12
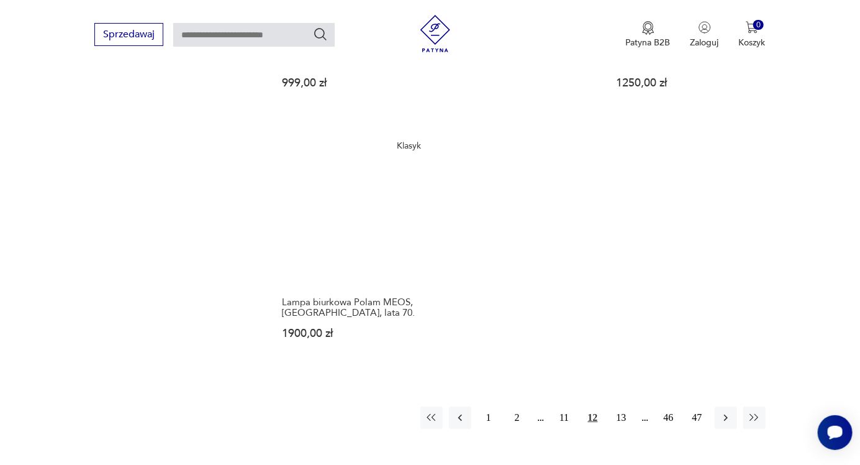
scroll to position [1740, 0]
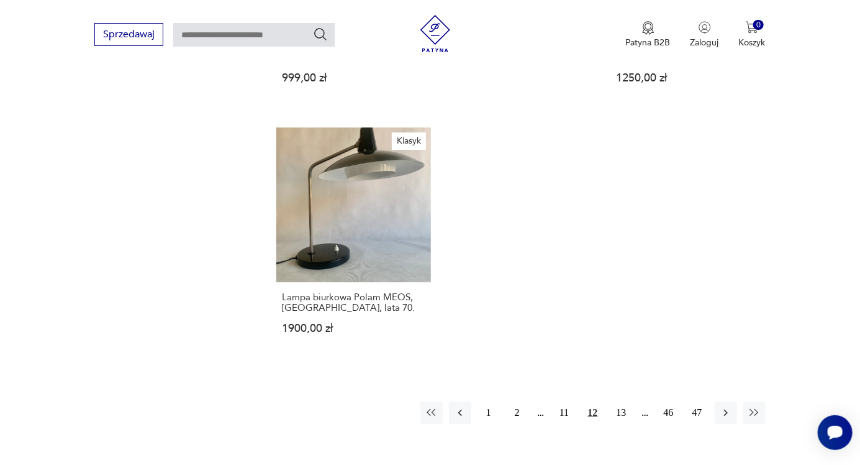
click at [732, 401] on button "button" at bounding box center [726, 412] width 22 height 22
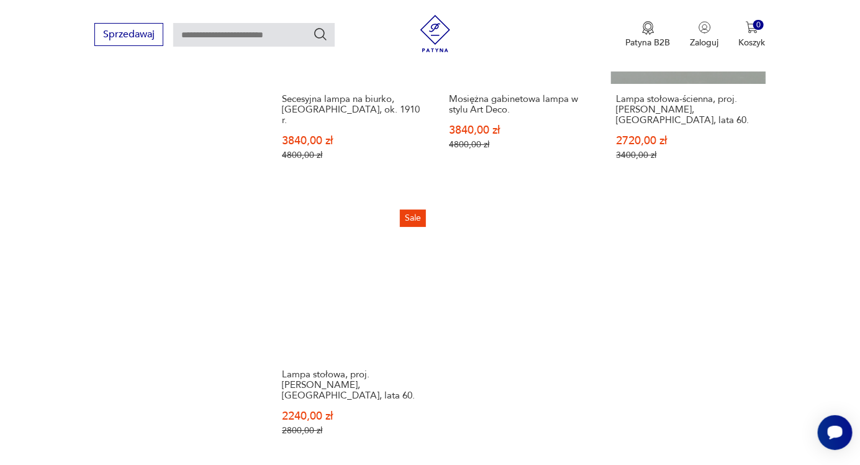
scroll to position [1719, 0]
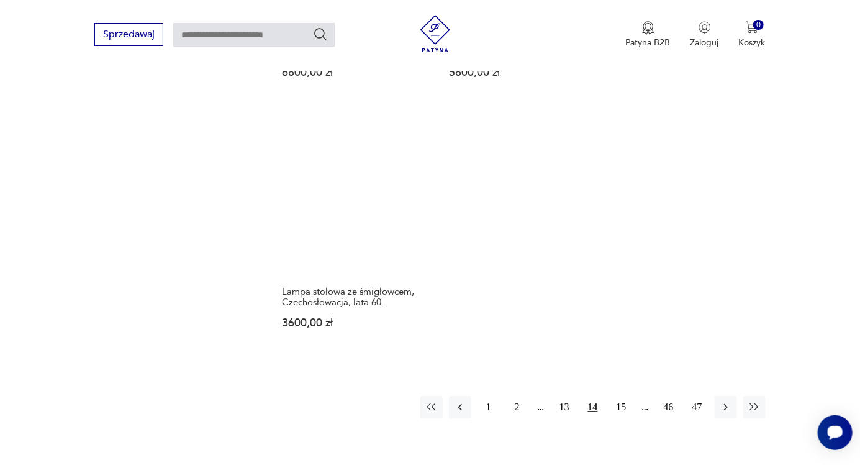
scroll to position [1730, 0]
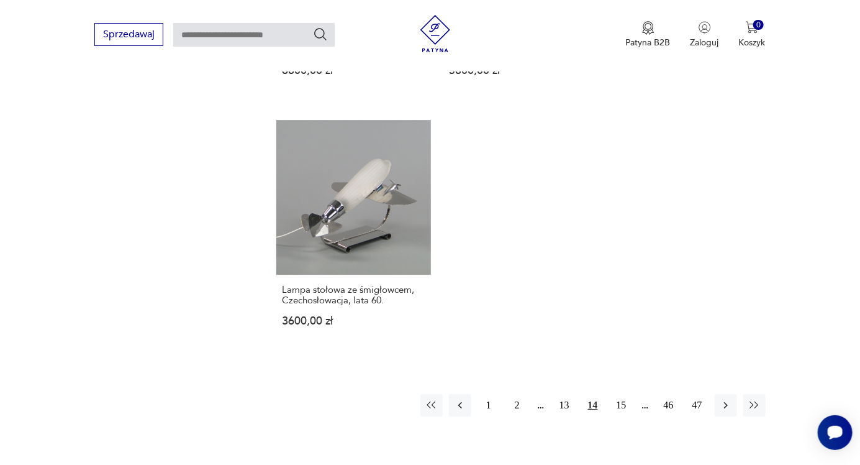
click at [725, 399] on icon "button" at bounding box center [726, 405] width 12 height 12
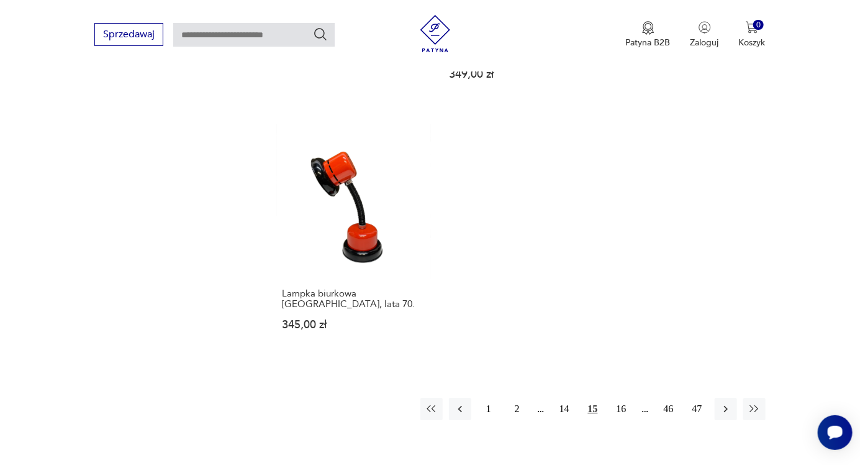
scroll to position [1779, 0]
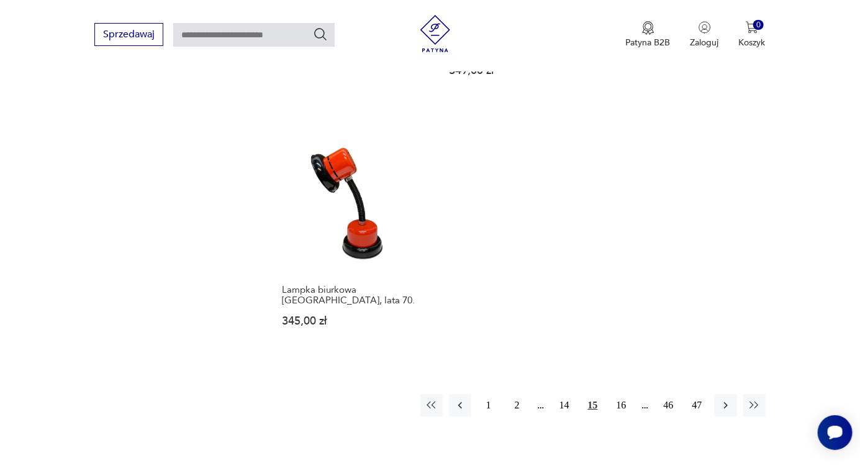
click at [733, 394] on button "button" at bounding box center [726, 405] width 22 height 22
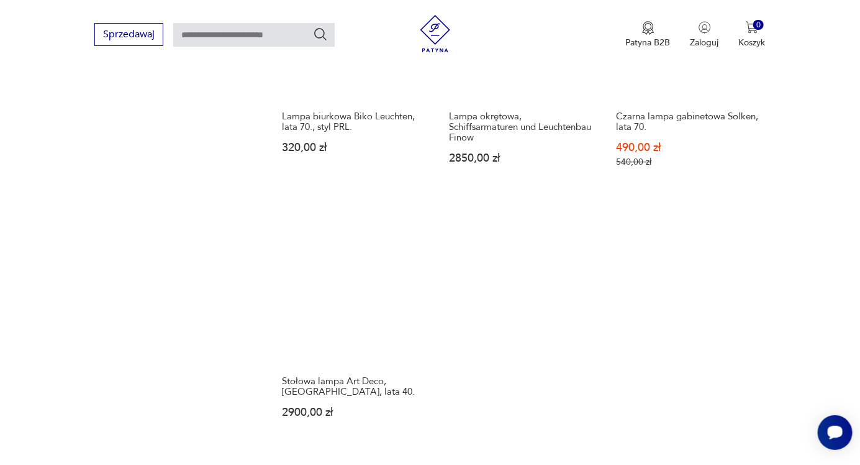
scroll to position [1636, 0]
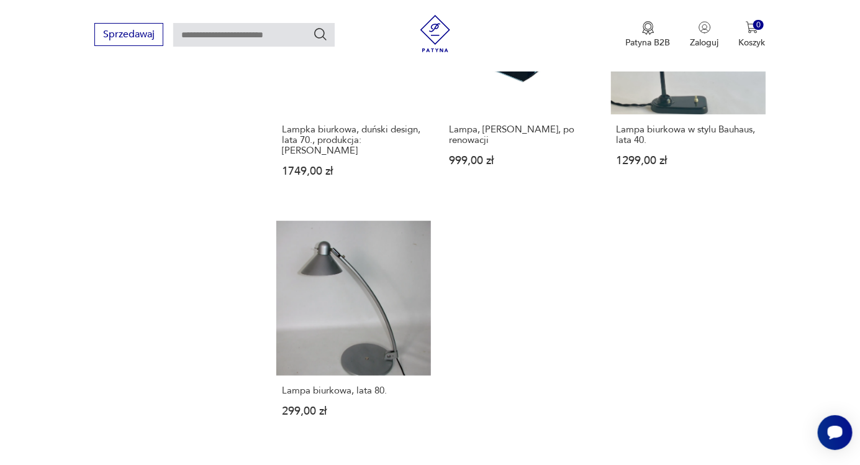
scroll to position [1623, 0]
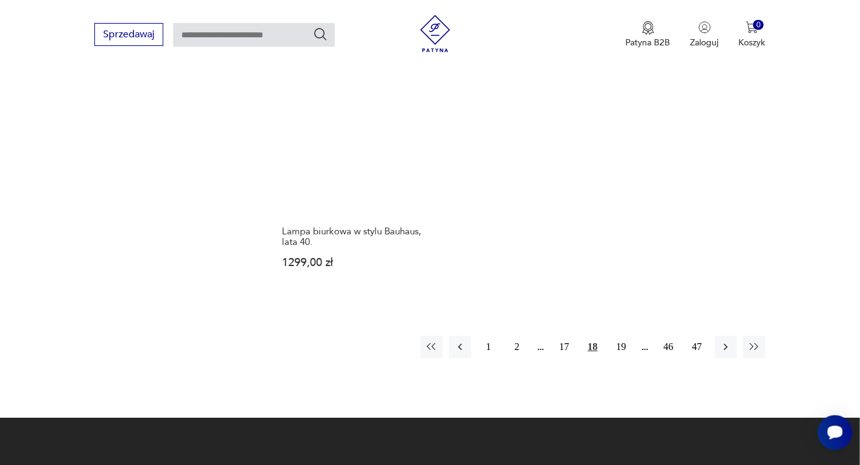
scroll to position [1810, 0]
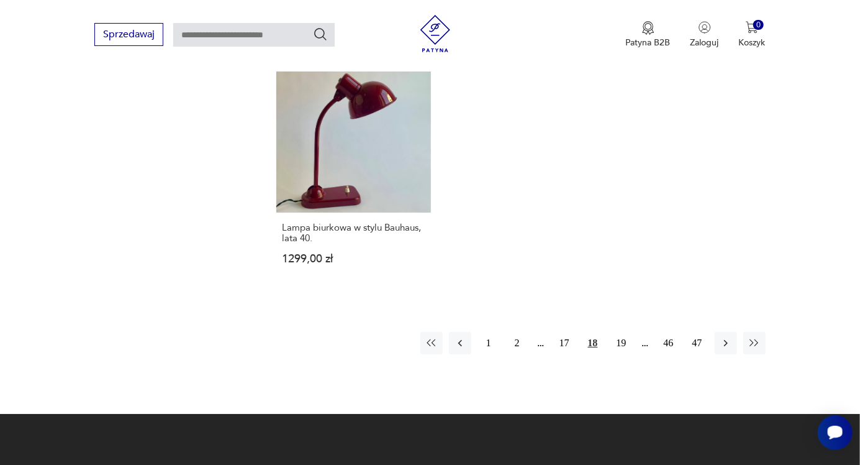
click at [730, 337] on icon "button" at bounding box center [726, 343] width 12 height 12
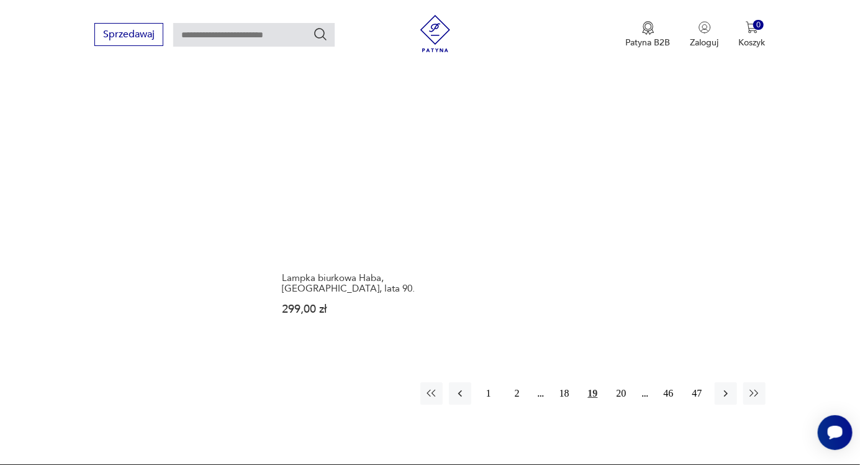
scroll to position [1749, 0]
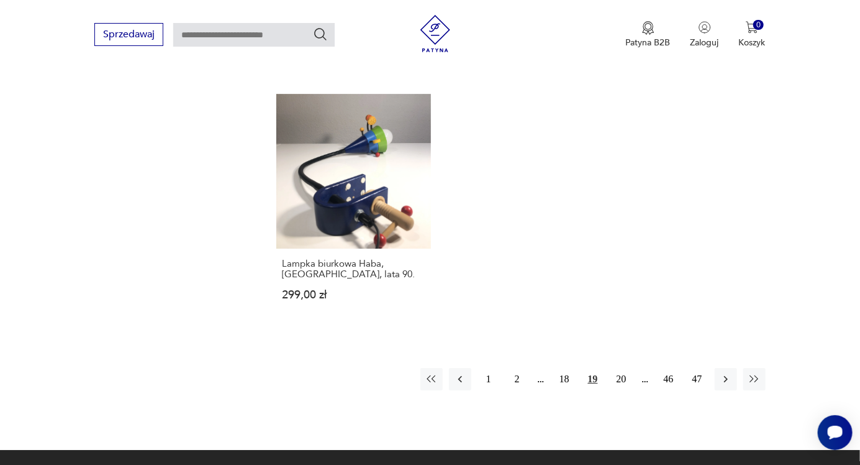
click at [730, 373] on icon "button" at bounding box center [726, 379] width 12 height 12
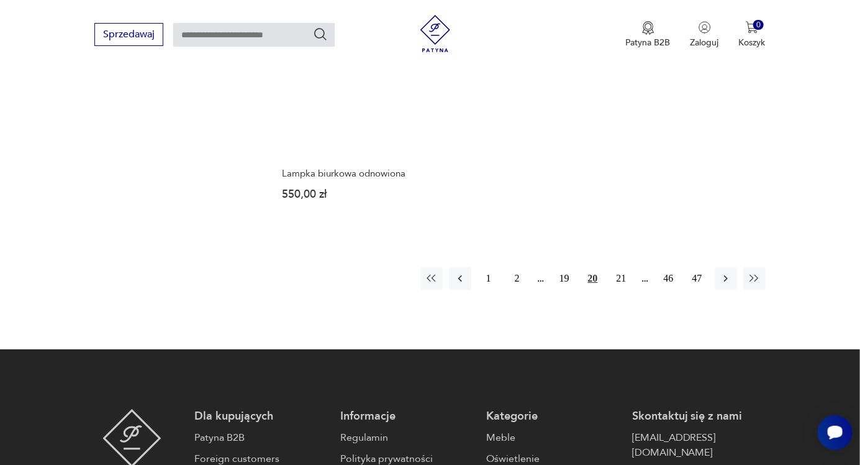
scroll to position [1884, 0]
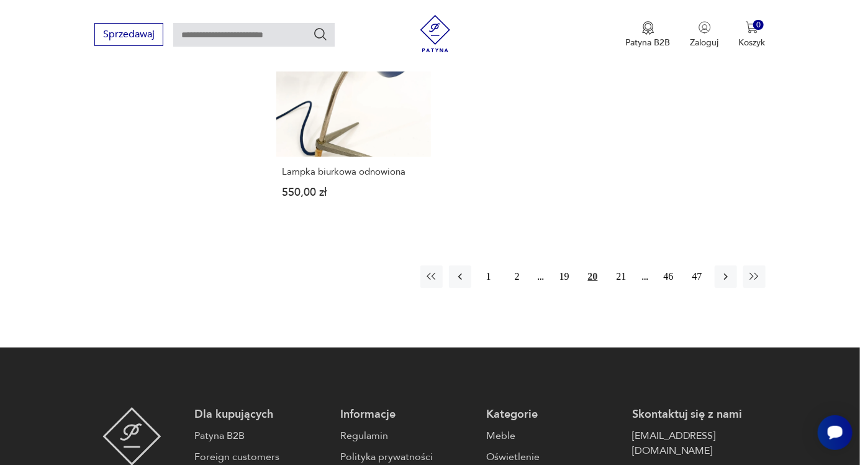
click at [728, 270] on icon "button" at bounding box center [726, 276] width 12 height 12
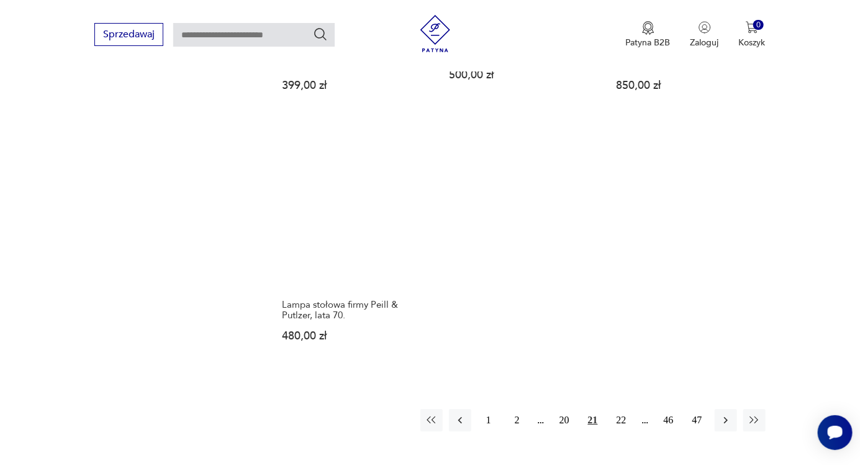
scroll to position [1687, 0]
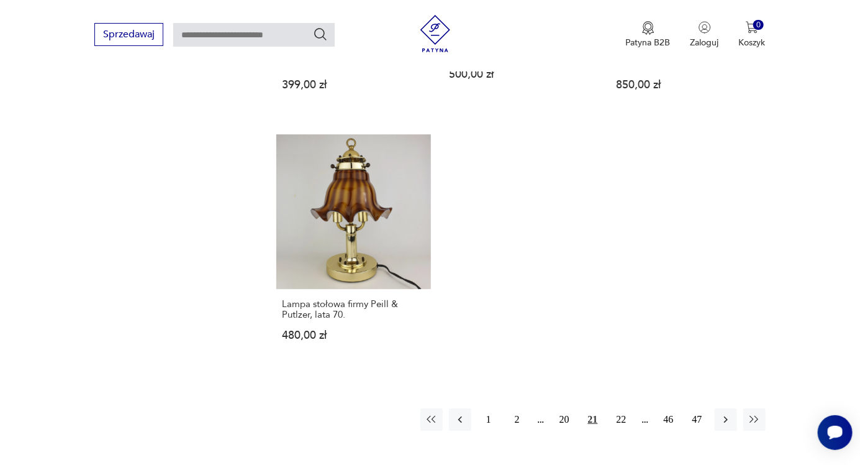
click at [725, 413] on icon "button" at bounding box center [726, 419] width 12 height 12
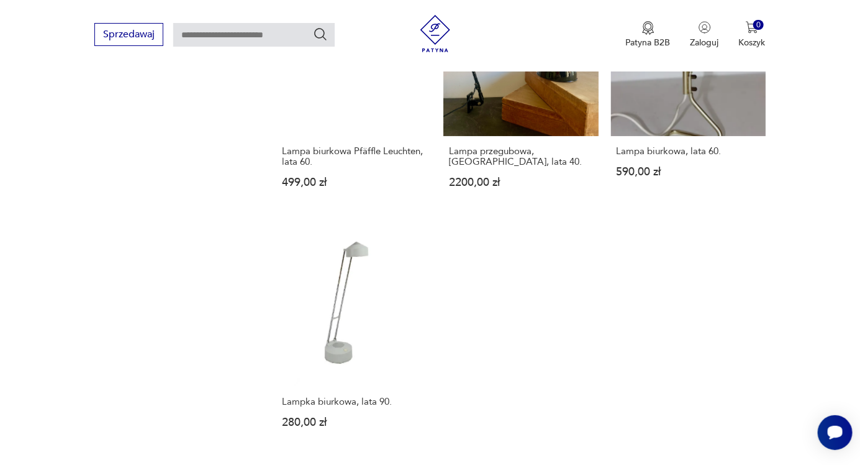
scroll to position [1605, 0]
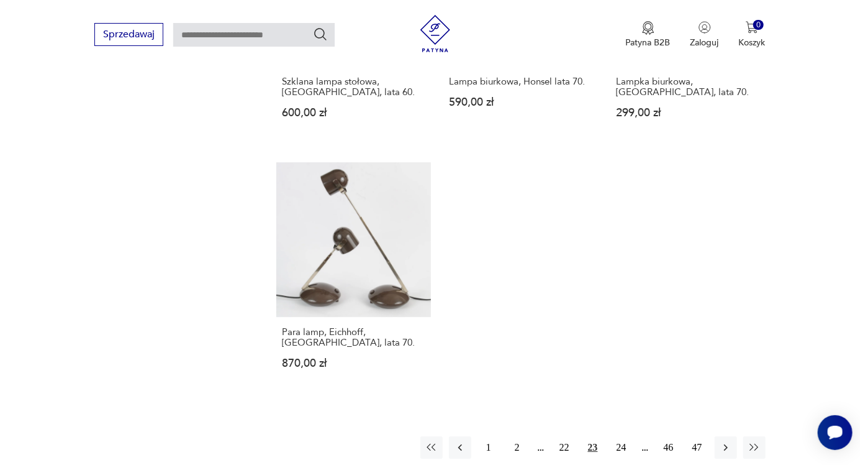
scroll to position [1674, 0]
click at [727, 443] on icon "button" at bounding box center [726, 446] width 4 height 7
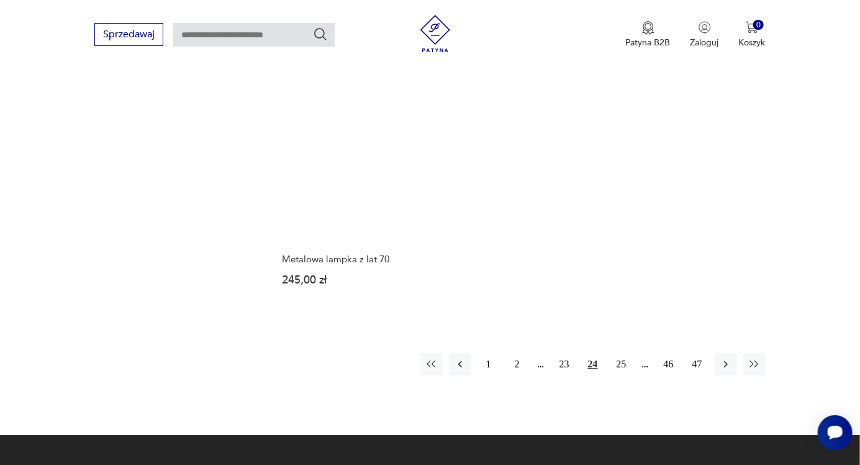
scroll to position [1733, 0]
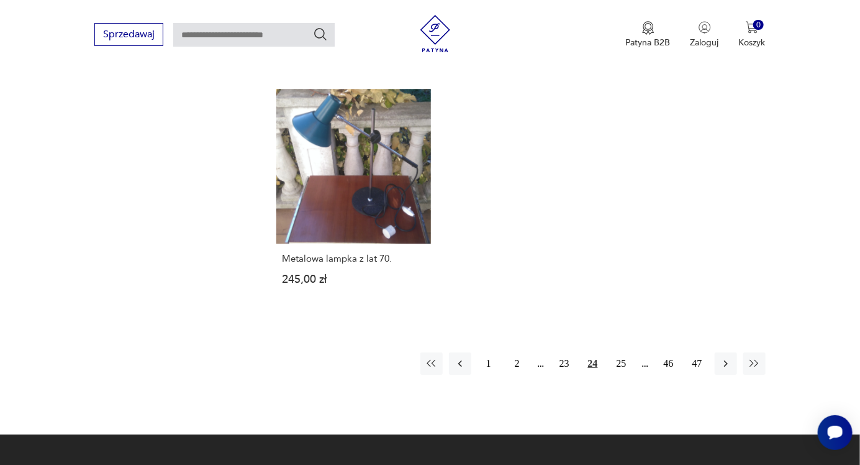
click at [732, 357] on icon "button" at bounding box center [726, 363] width 12 height 12
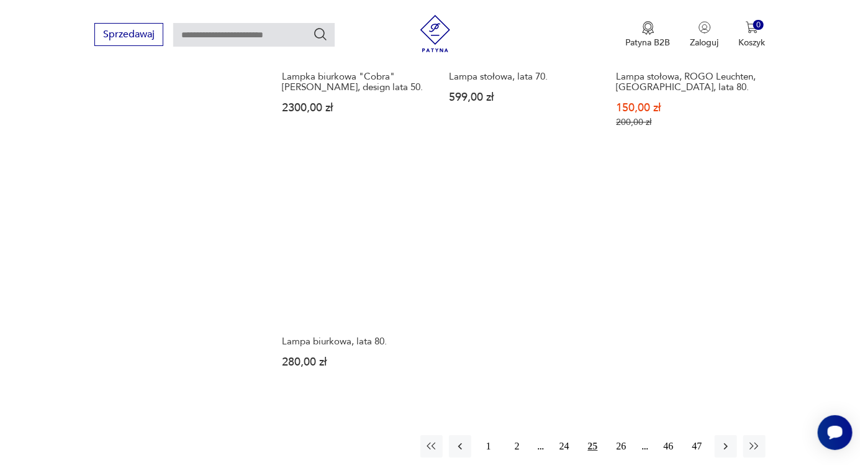
scroll to position [1677, 0]
click at [730, 438] on icon "button" at bounding box center [726, 444] width 12 height 12
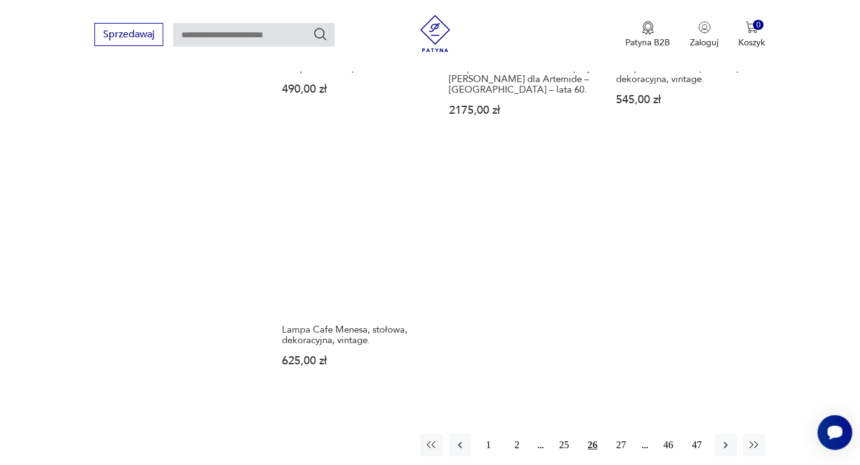
scroll to position [1725, 0]
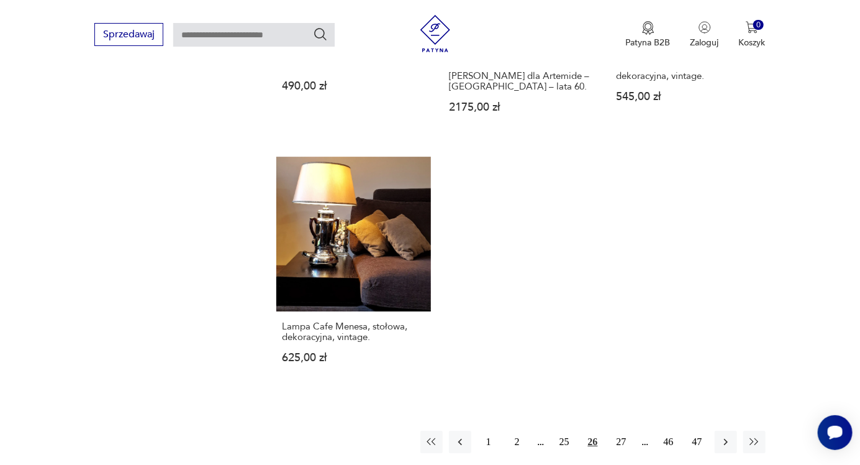
click at [724, 435] on icon "button" at bounding box center [726, 441] width 12 height 12
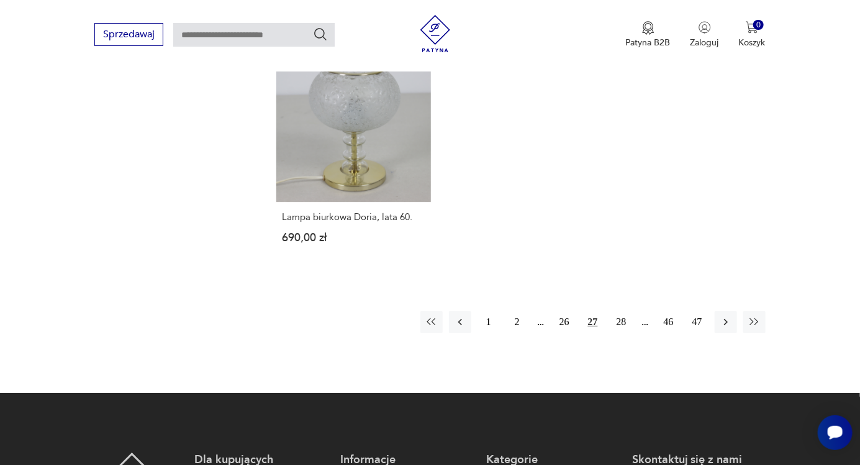
scroll to position [1816, 0]
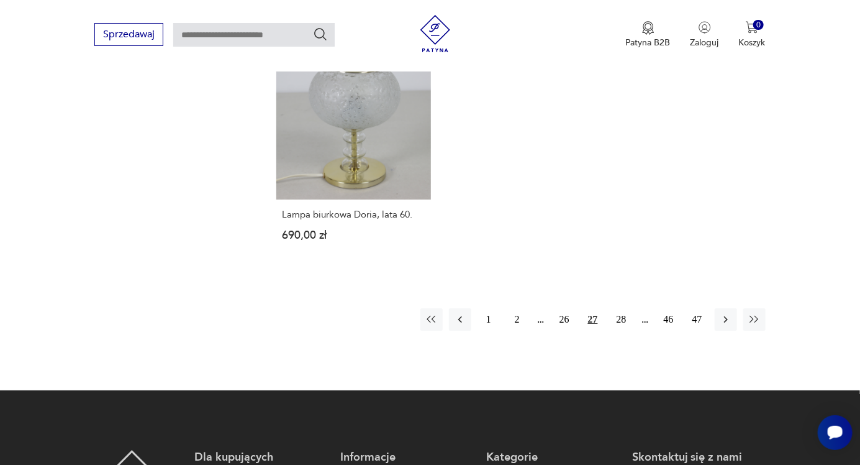
click at [725, 315] on icon "button" at bounding box center [726, 318] width 4 height 7
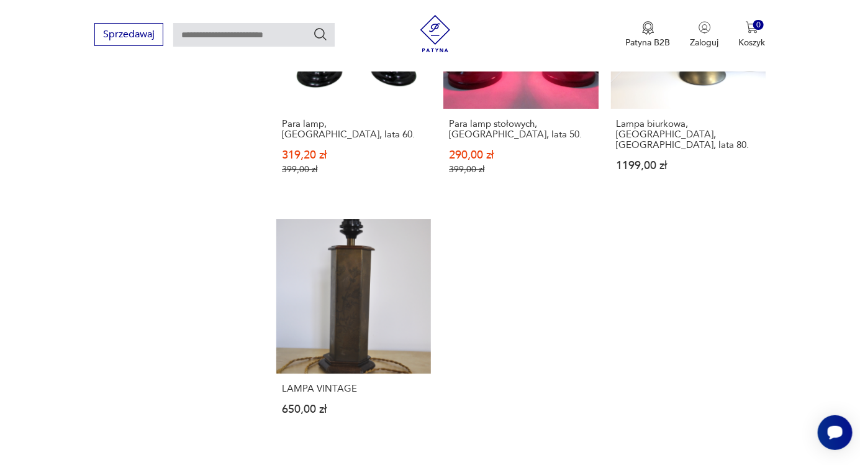
scroll to position [1641, 0]
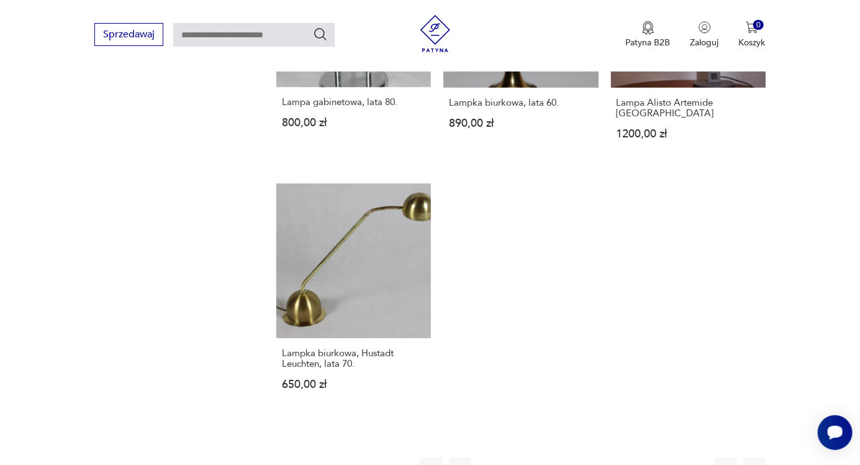
scroll to position [1741, 0]
click at [725, 461] on icon "button" at bounding box center [726, 467] width 12 height 12
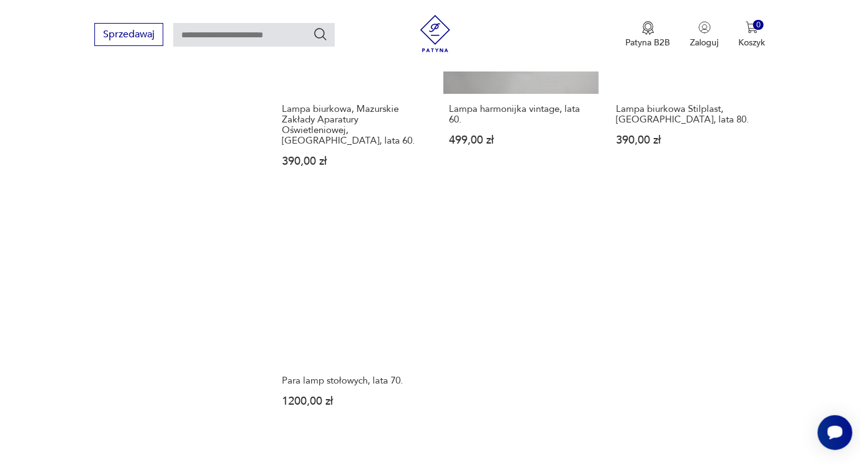
scroll to position [1650, 0]
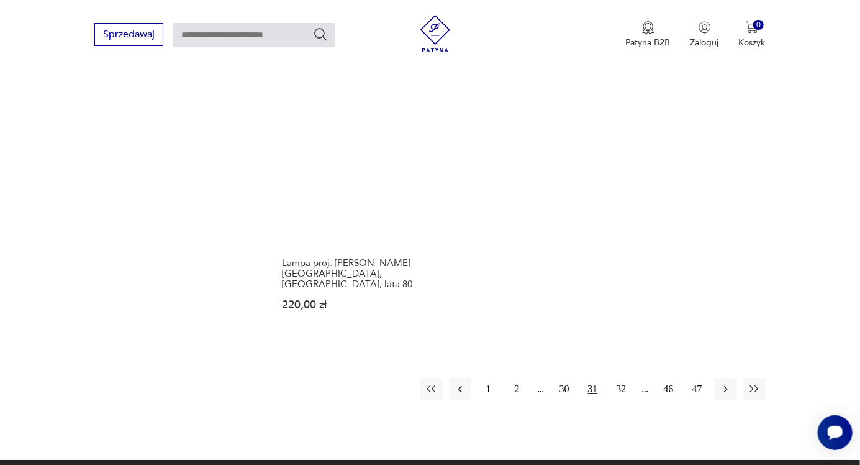
scroll to position [1726, 0]
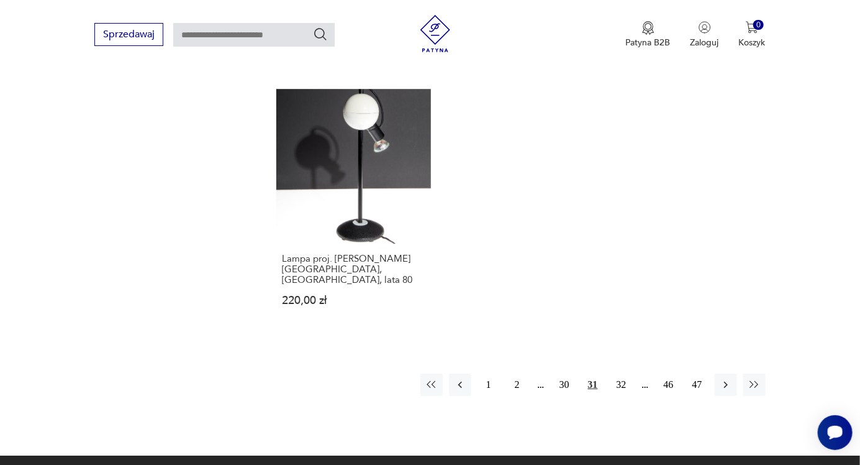
click at [733, 373] on button "button" at bounding box center [726, 384] width 22 height 22
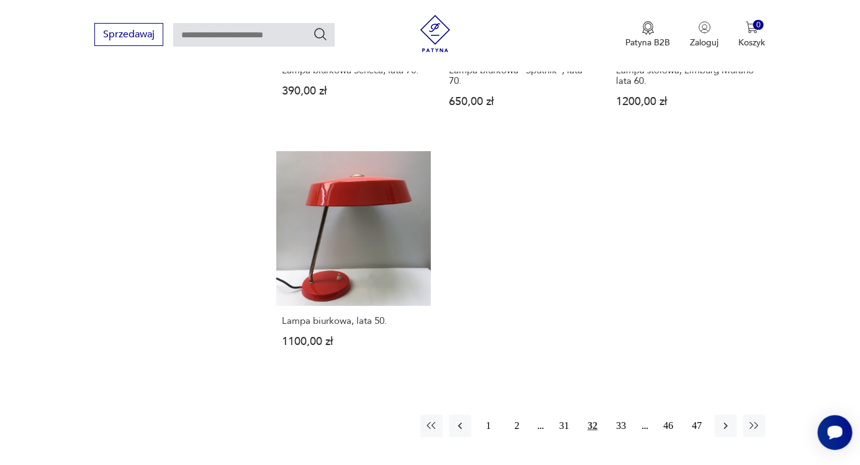
scroll to position [1688, 0]
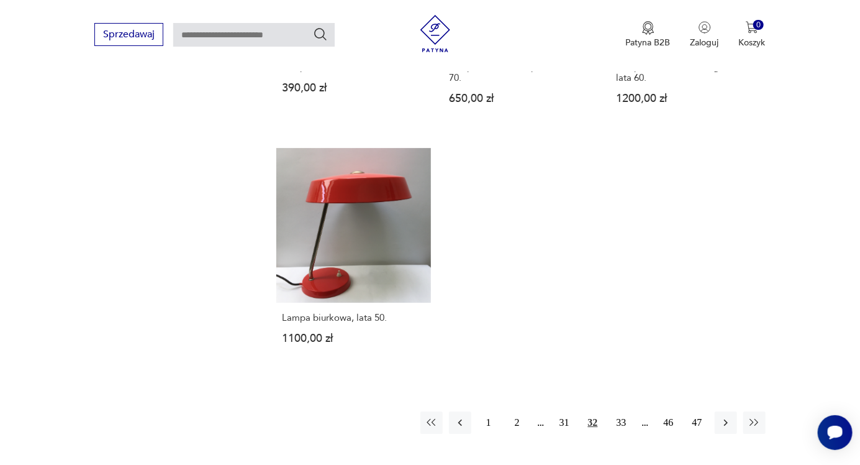
click at [735, 411] on button "button" at bounding box center [726, 422] width 22 height 22
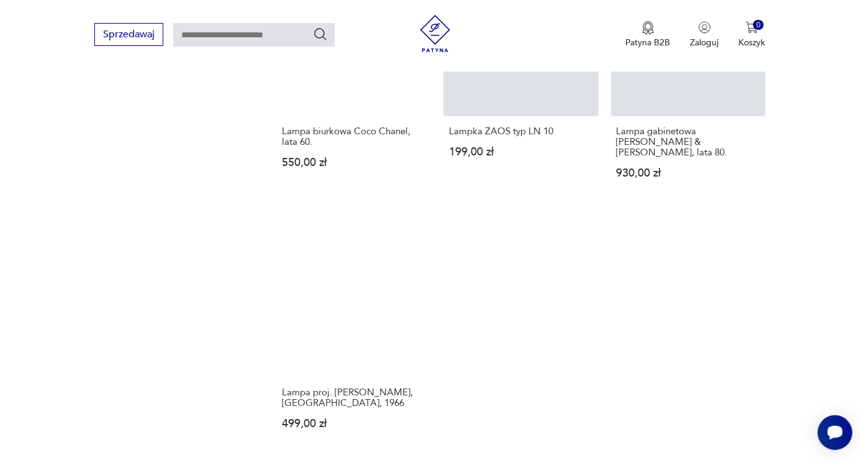
scroll to position [1611, 0]
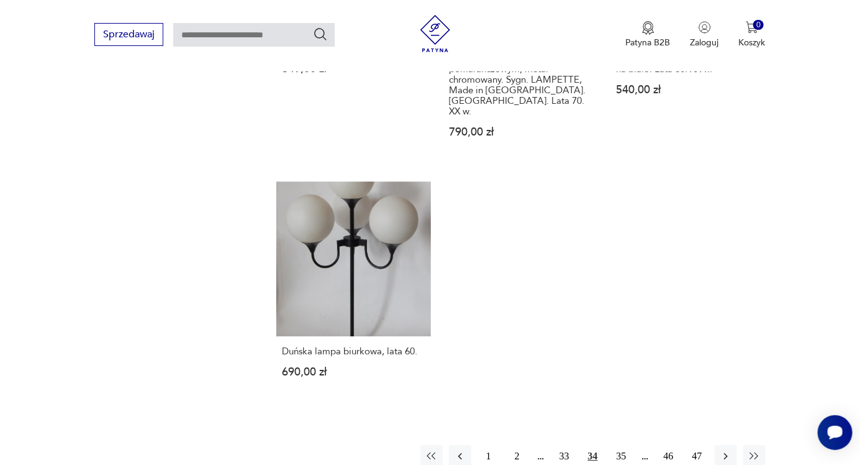
scroll to position [1699, 0]
click at [732, 443] on button "button" at bounding box center [726, 454] width 22 height 22
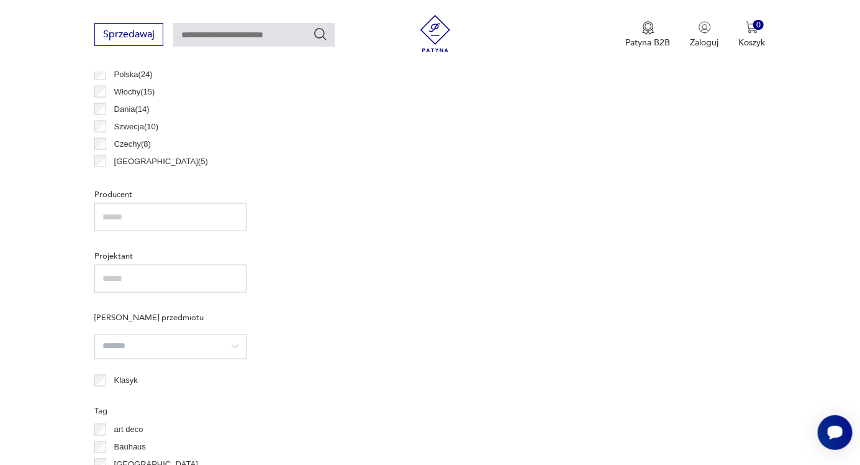
scroll to position [293, 0]
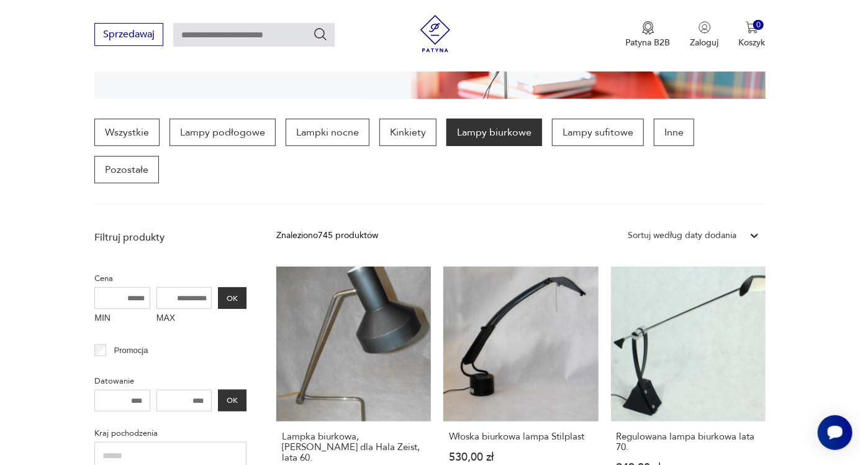
click at [159, 156] on p "Pozostałe" at bounding box center [126, 169] width 65 height 27
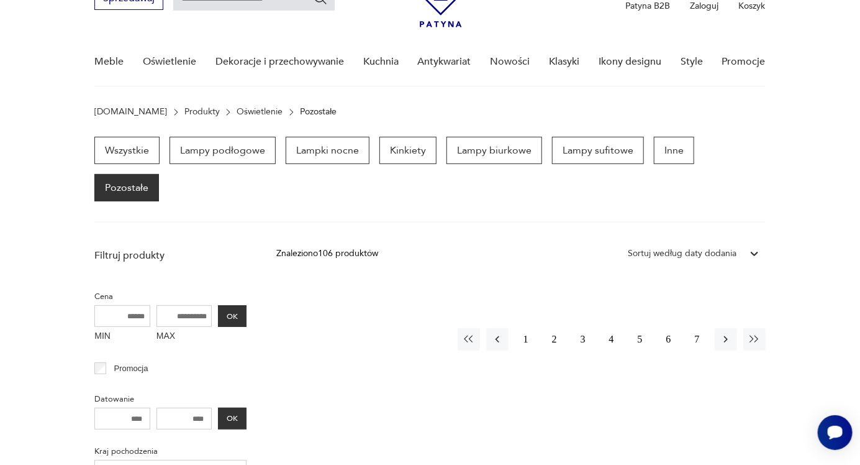
scroll to position [63, 0]
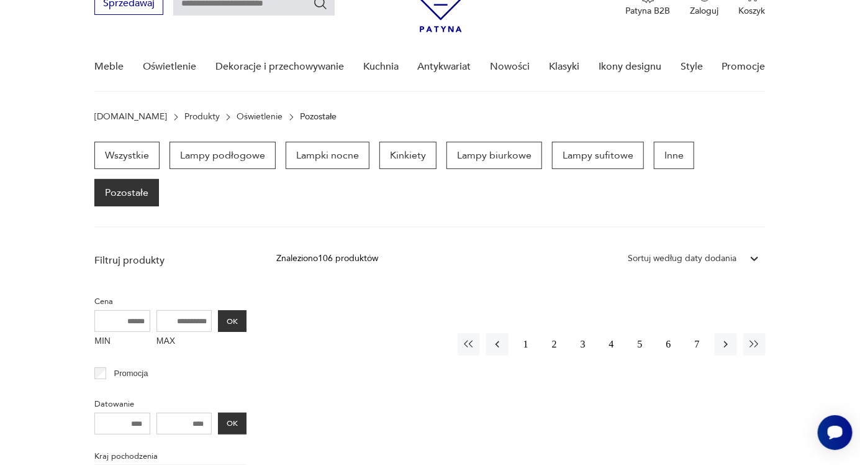
click at [525, 333] on button "1" at bounding box center [526, 344] width 22 height 22
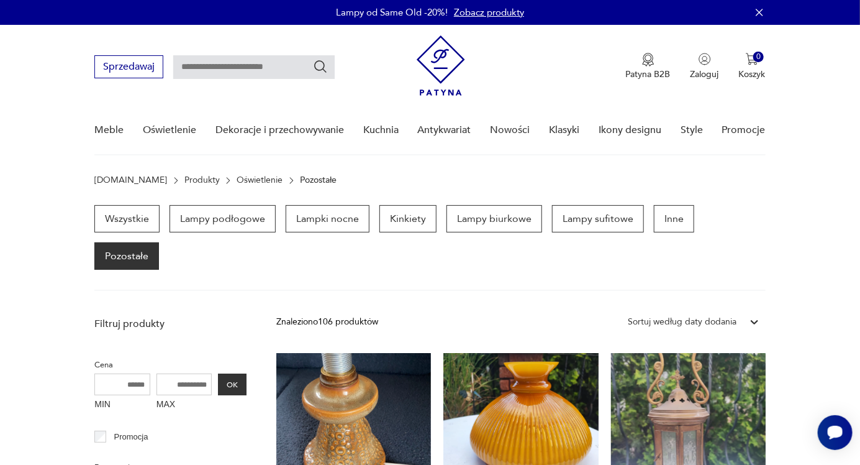
click at [159, 242] on p "Pozostałe" at bounding box center [126, 255] width 65 height 27
click at [674, 216] on p "Inne" at bounding box center [674, 218] width 40 height 27
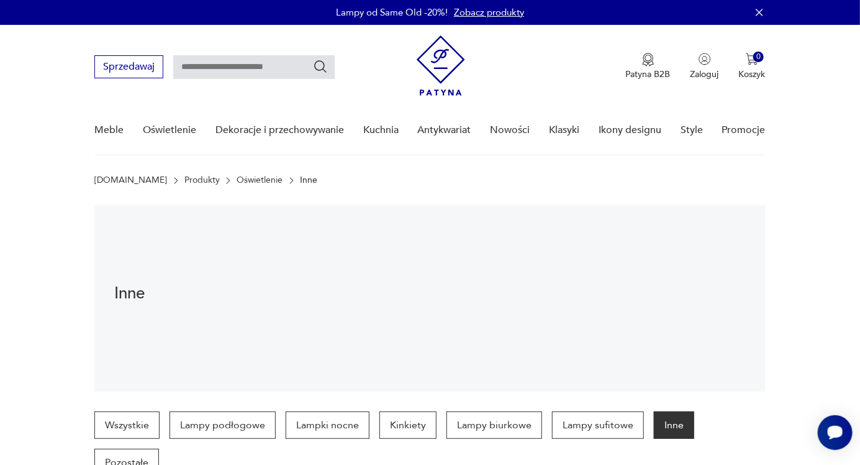
click at [184, 179] on link "Produkty" at bounding box center [201, 180] width 35 height 10
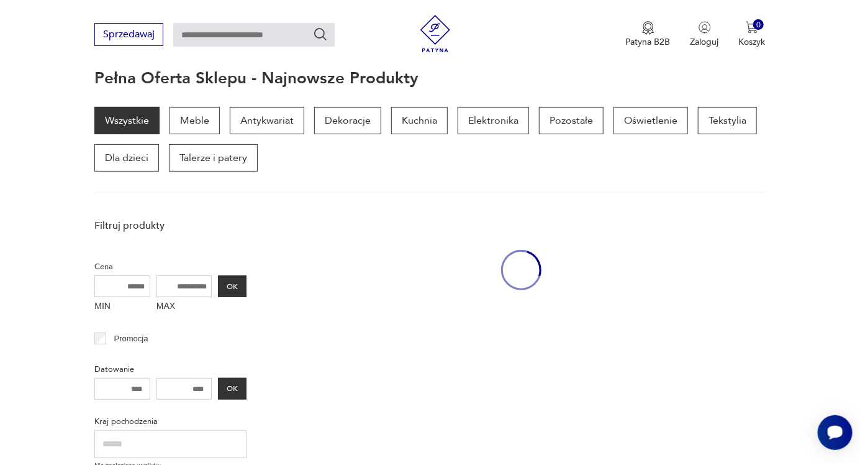
scroll to position [161, 0]
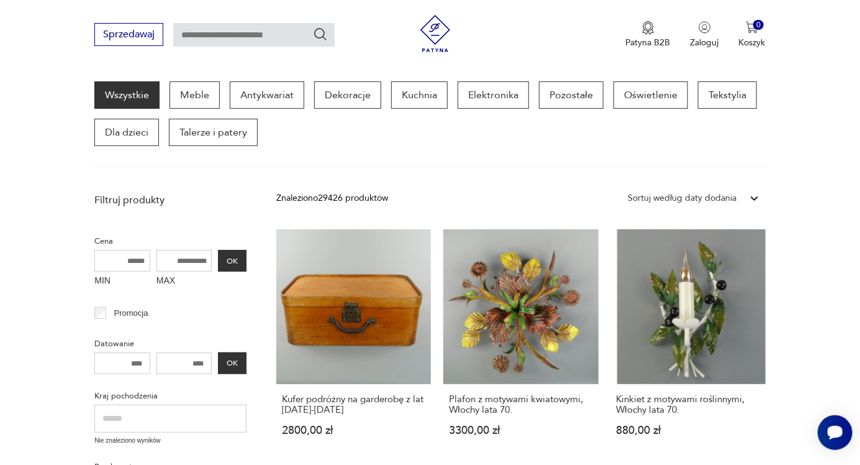
click at [570, 96] on p "Pozostałe" at bounding box center [571, 94] width 65 height 27
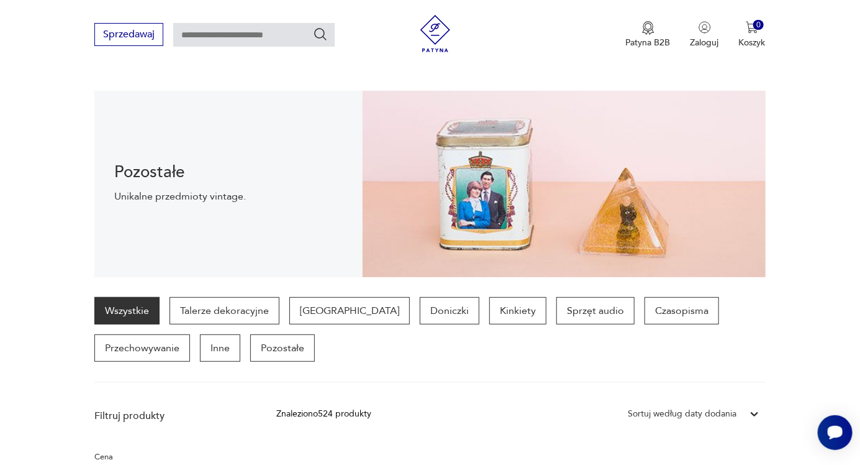
scroll to position [117, 0]
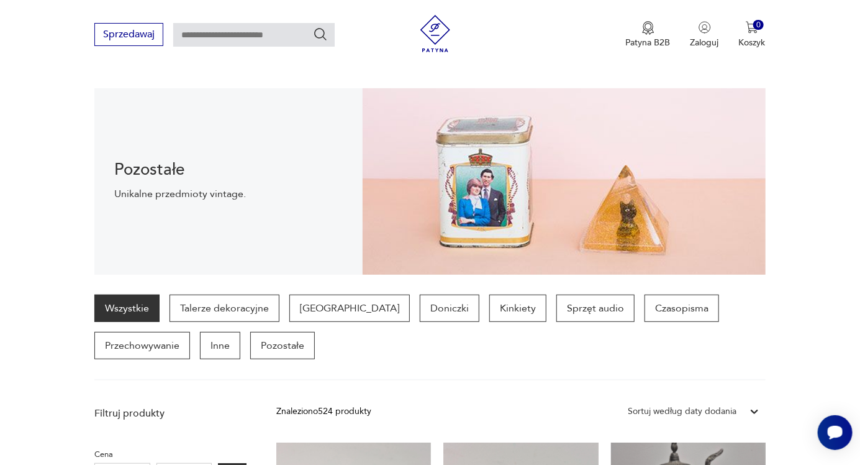
click at [200, 343] on p "Inne" at bounding box center [220, 345] width 40 height 27
